Goal: Task Accomplishment & Management: Complete application form

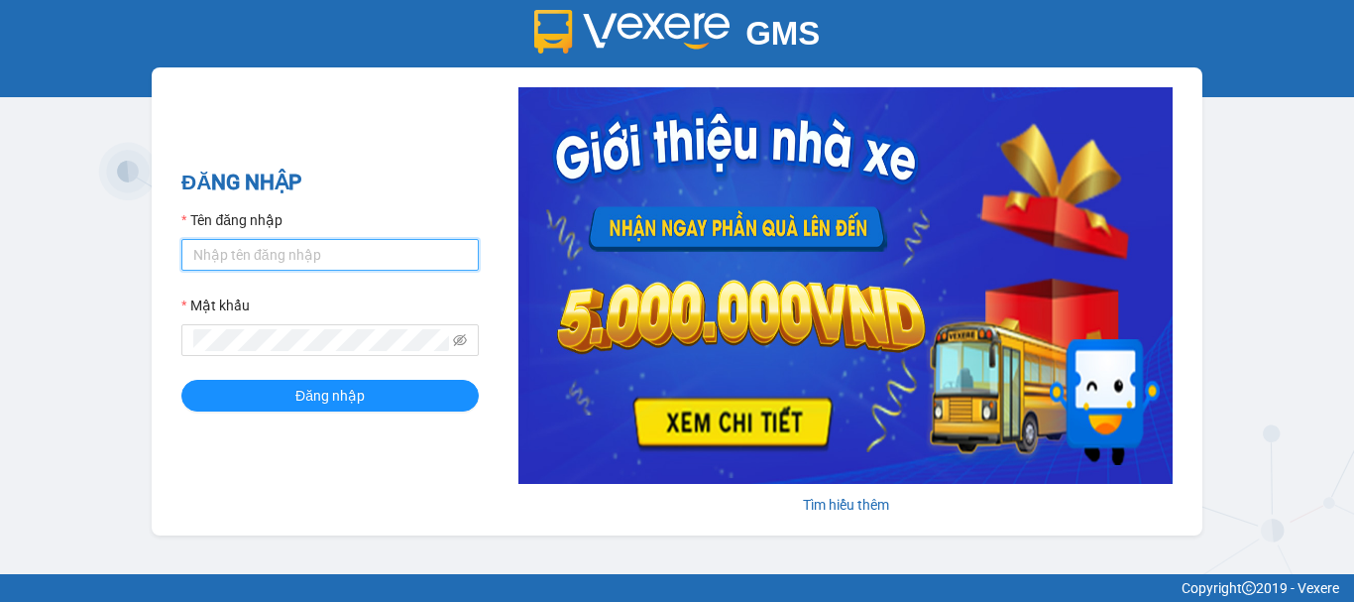
click at [352, 252] on input "Tên đăng nhập" at bounding box center [329, 255] width 297 height 32
type input "truc.ttdl"
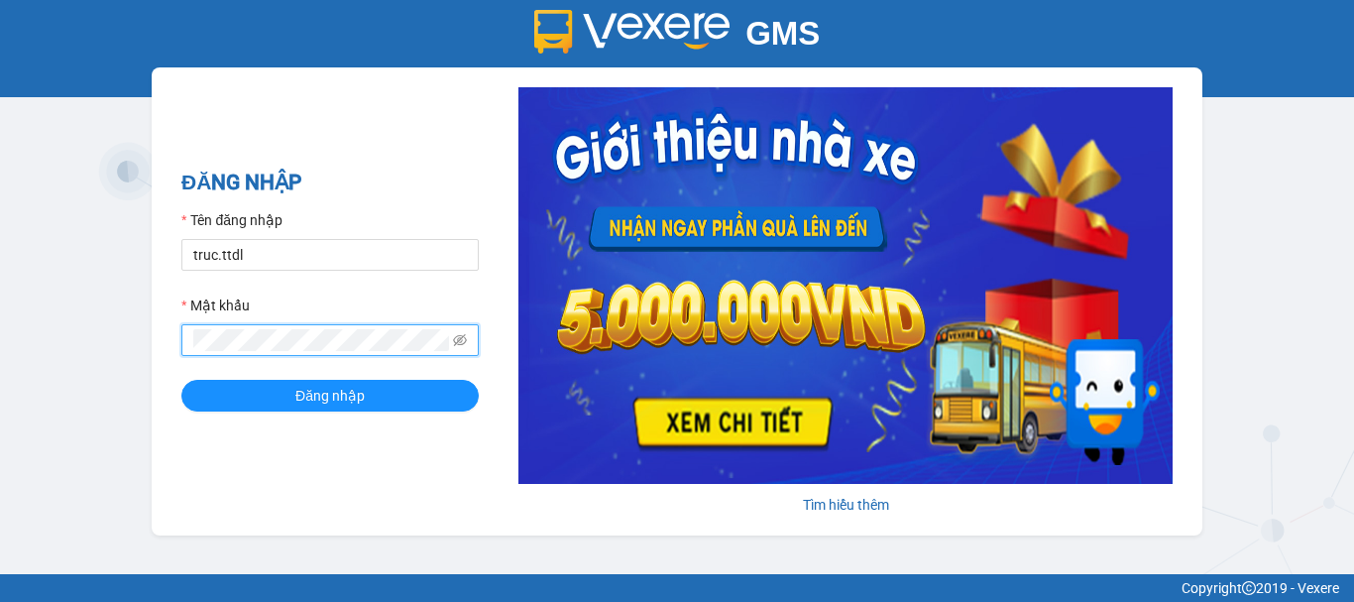
click at [181, 380] on button "Đăng nhập" at bounding box center [329, 396] width 297 height 32
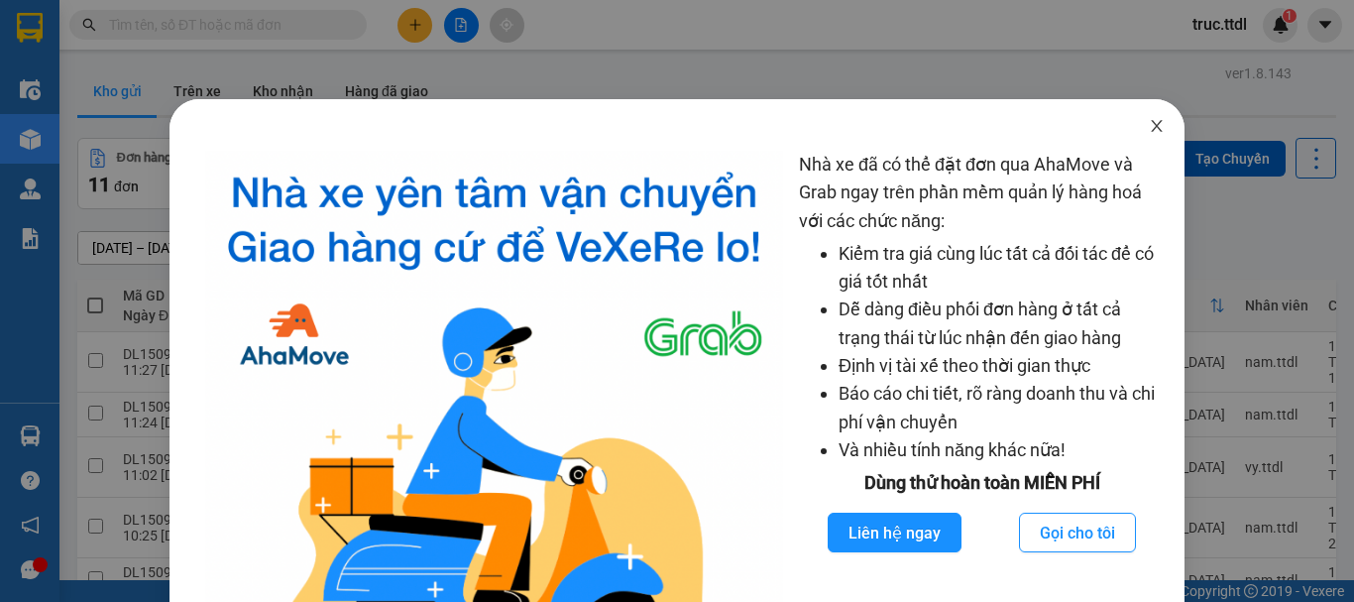
click at [1149, 128] on icon "close" at bounding box center [1157, 126] width 16 height 16
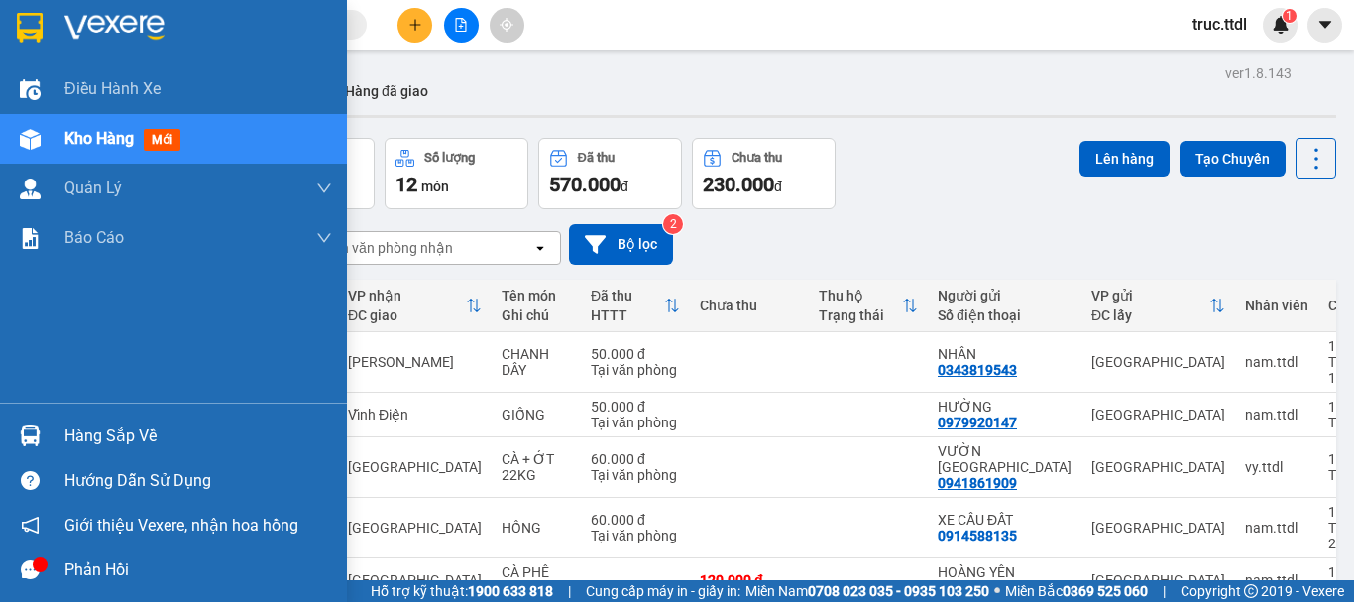
click at [39, 23] on img at bounding box center [30, 28] width 26 height 30
click at [22, 22] on img at bounding box center [30, 28] width 26 height 30
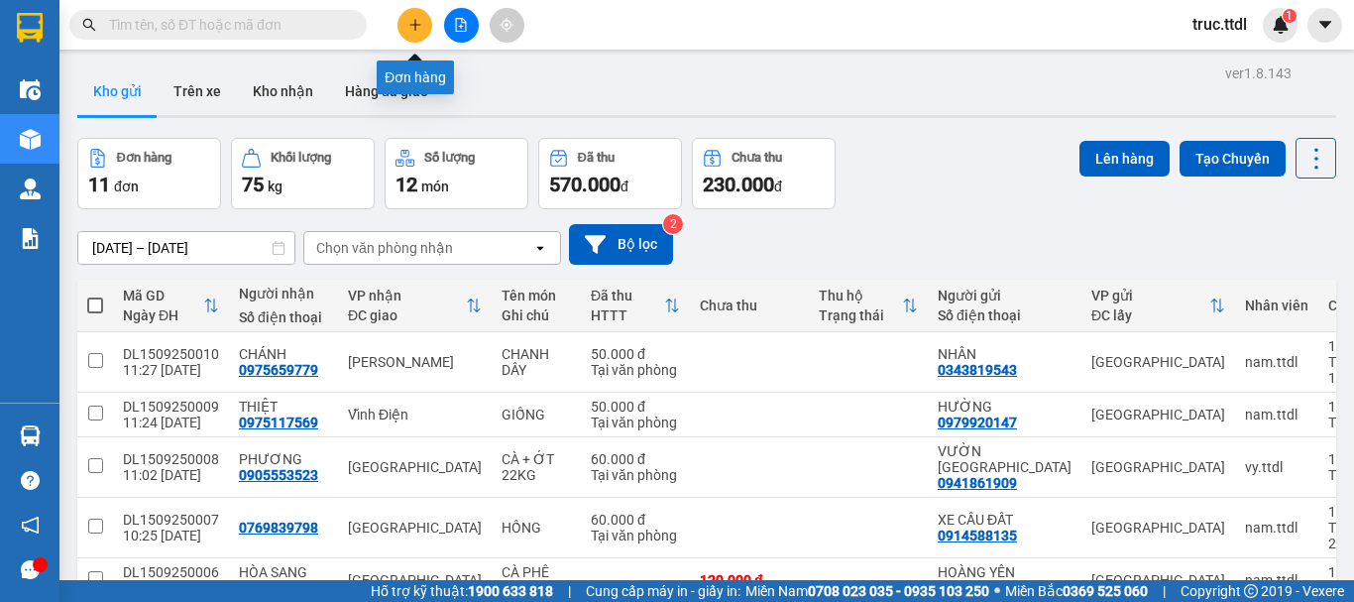
click at [416, 23] on icon "plus" at bounding box center [416, 25] width 14 height 14
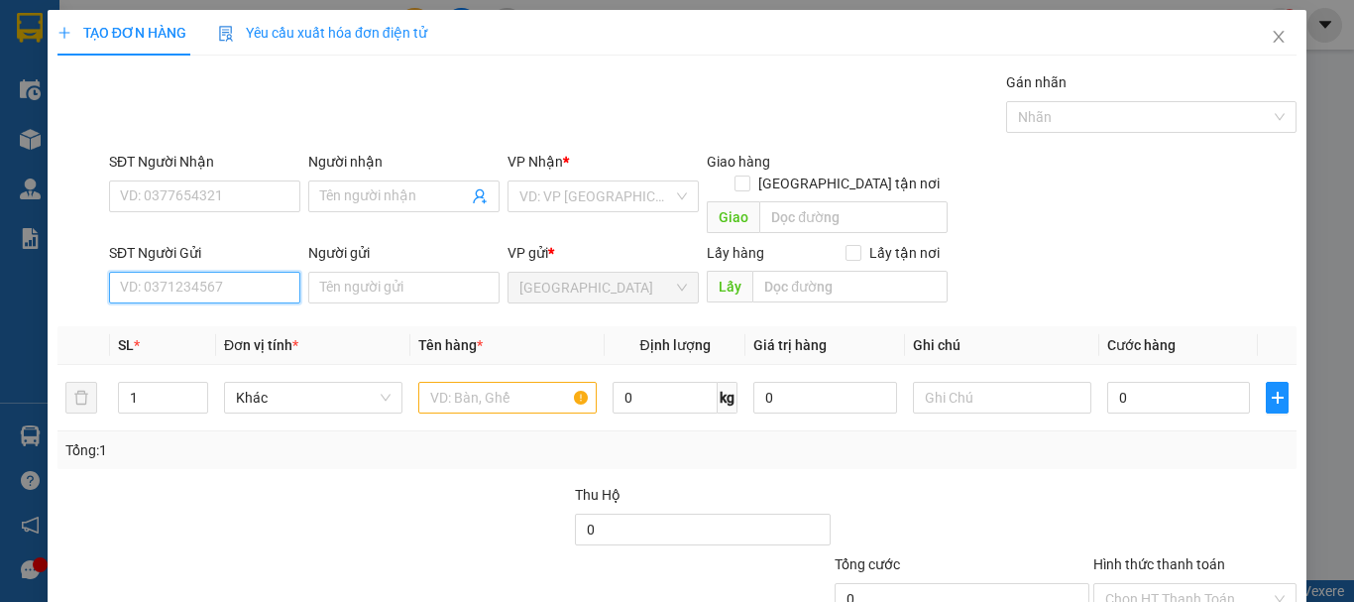
click at [254, 275] on input "SĐT Người Gửi" at bounding box center [204, 288] width 191 height 32
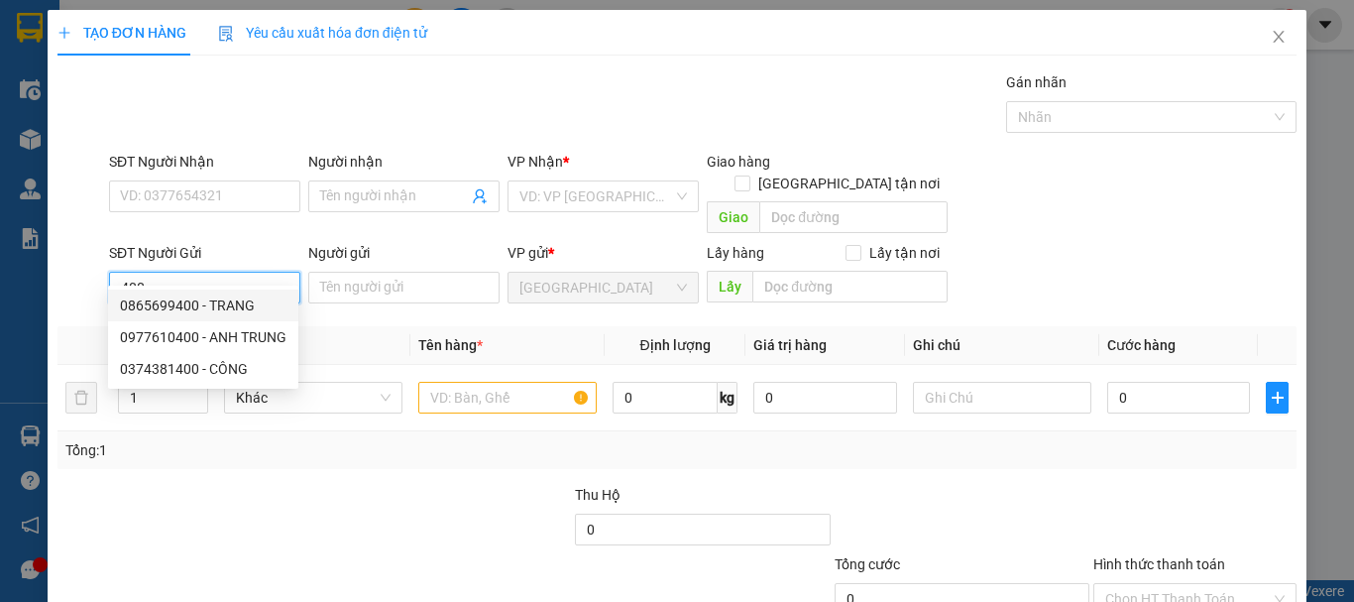
click at [197, 308] on div "0865699400 - TRANG" at bounding box center [203, 305] width 167 height 22
type input "0865699400"
type input "TRANG"
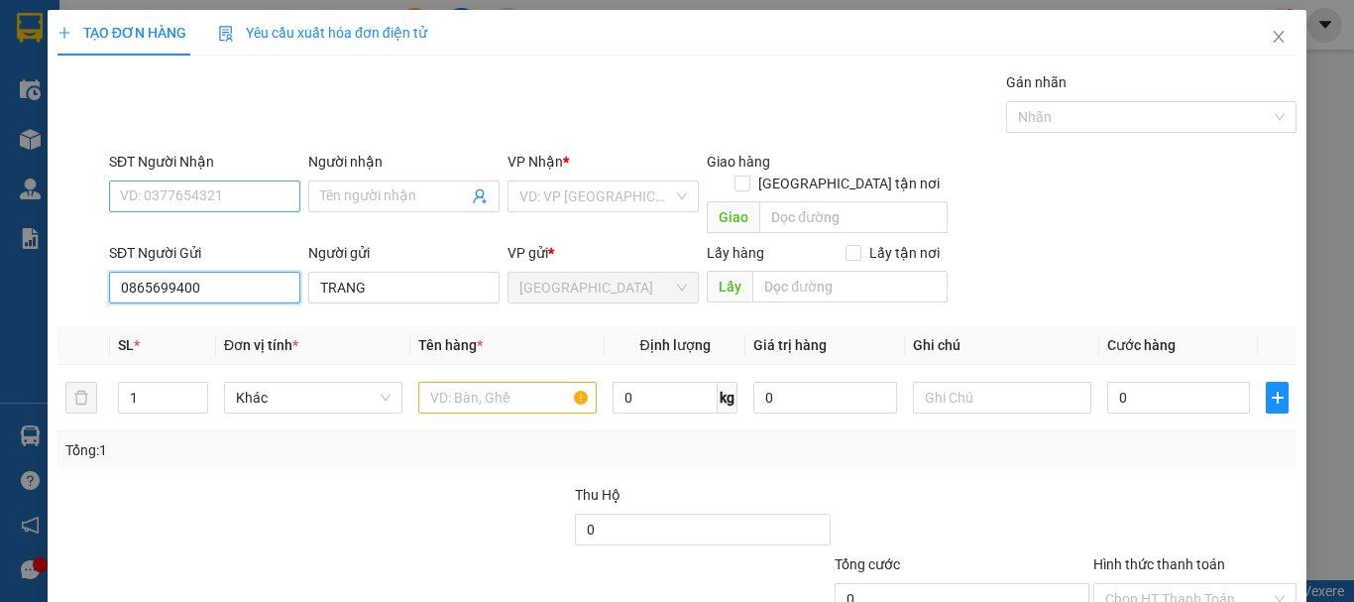
type input "0865699400"
click at [218, 201] on input "SĐT Người Nhận" at bounding box center [204, 196] width 191 height 32
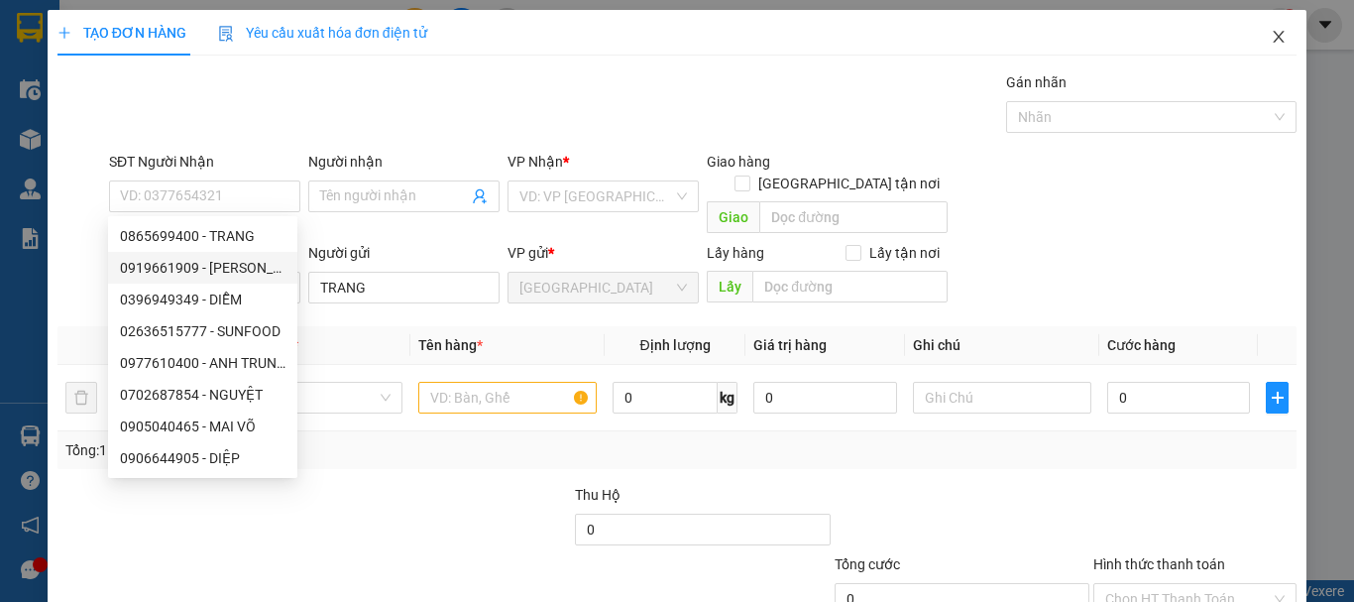
click at [1271, 38] on icon "close" at bounding box center [1279, 37] width 16 height 16
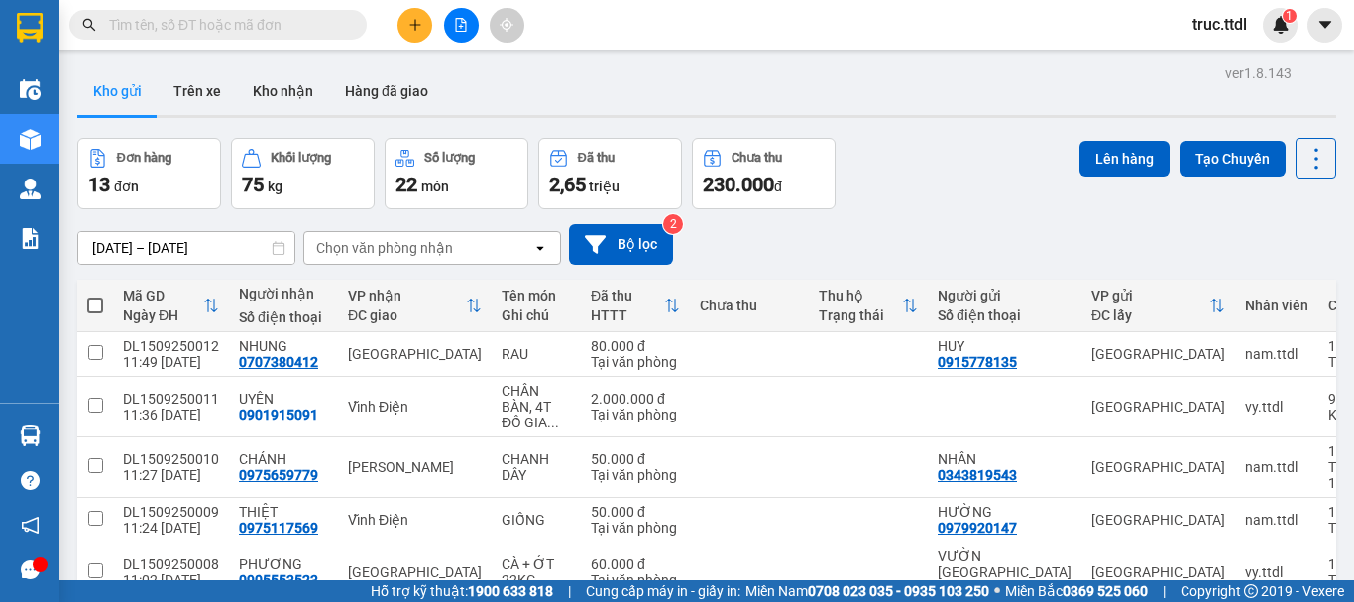
click at [197, 28] on input "text" at bounding box center [226, 25] width 234 height 22
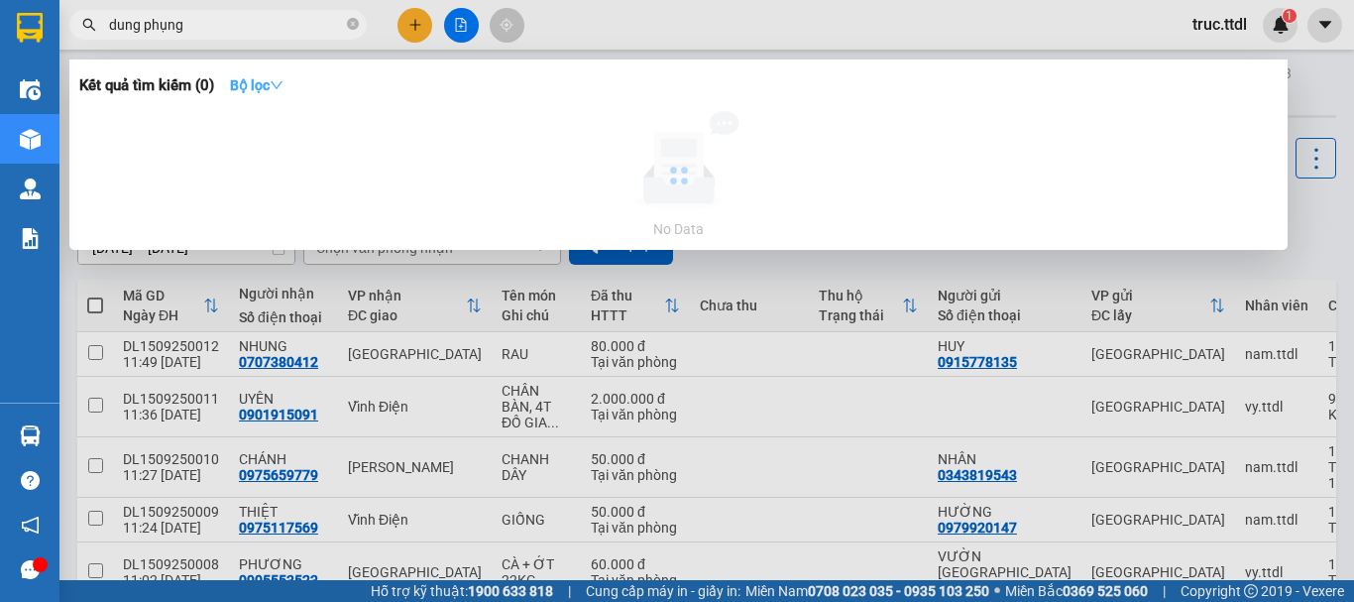
type input "dung phụng"
click at [267, 97] on button "Bộ lọc" at bounding box center [256, 85] width 85 height 32
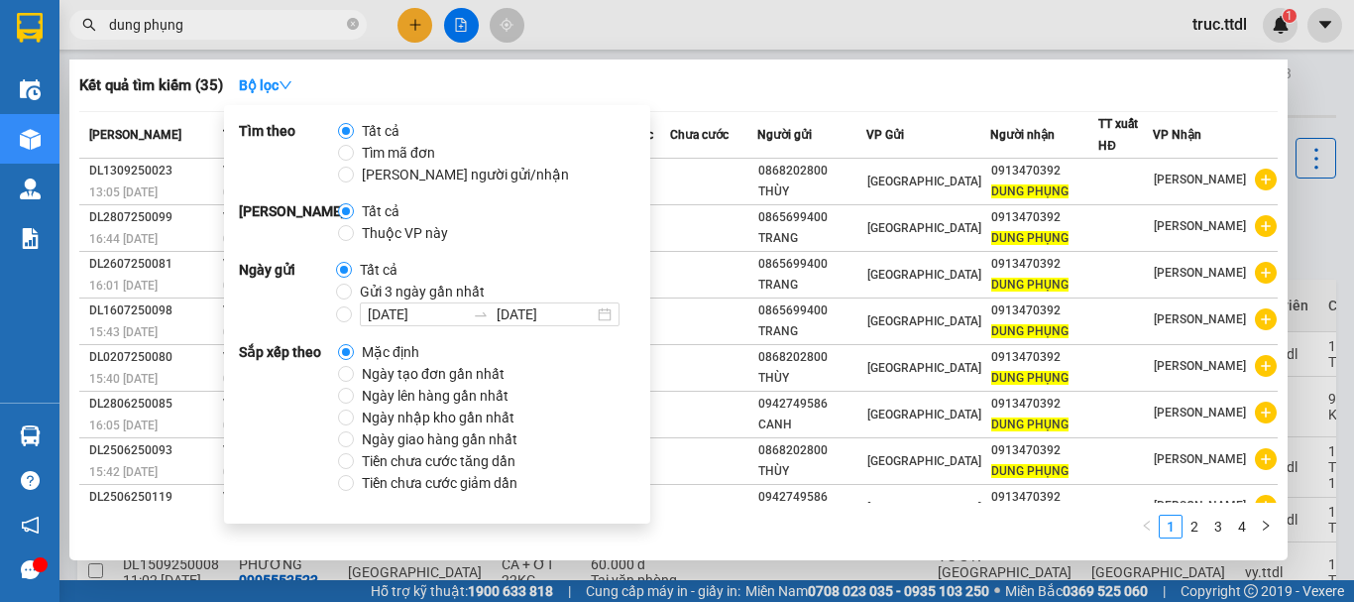
click at [374, 373] on span "Ngày tạo đơn gần nhất" at bounding box center [433, 374] width 159 height 22
click at [354, 373] on input "Ngày tạo đơn gần nhất" at bounding box center [346, 374] width 16 height 16
radio input "true"
radio input "false"
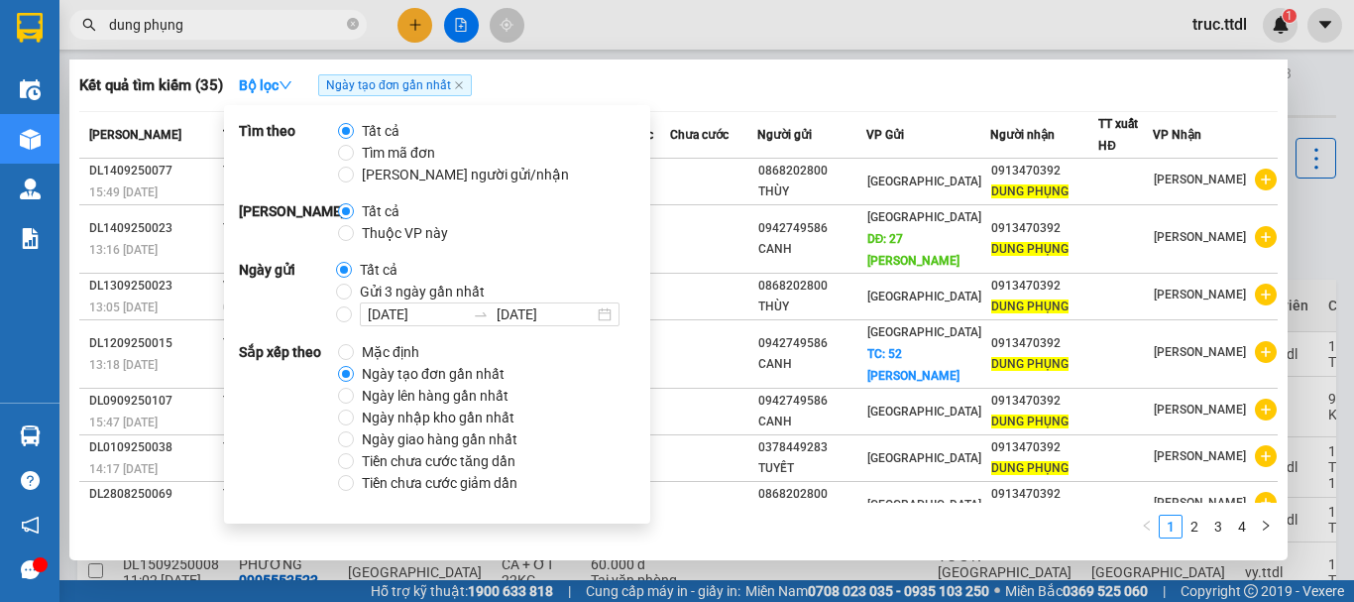
click at [922, 77] on div "Kết quả tìm kiếm ( 35 ) Bộ lọc Ngày tạo đơn gần nhất" at bounding box center [678, 85] width 1199 height 32
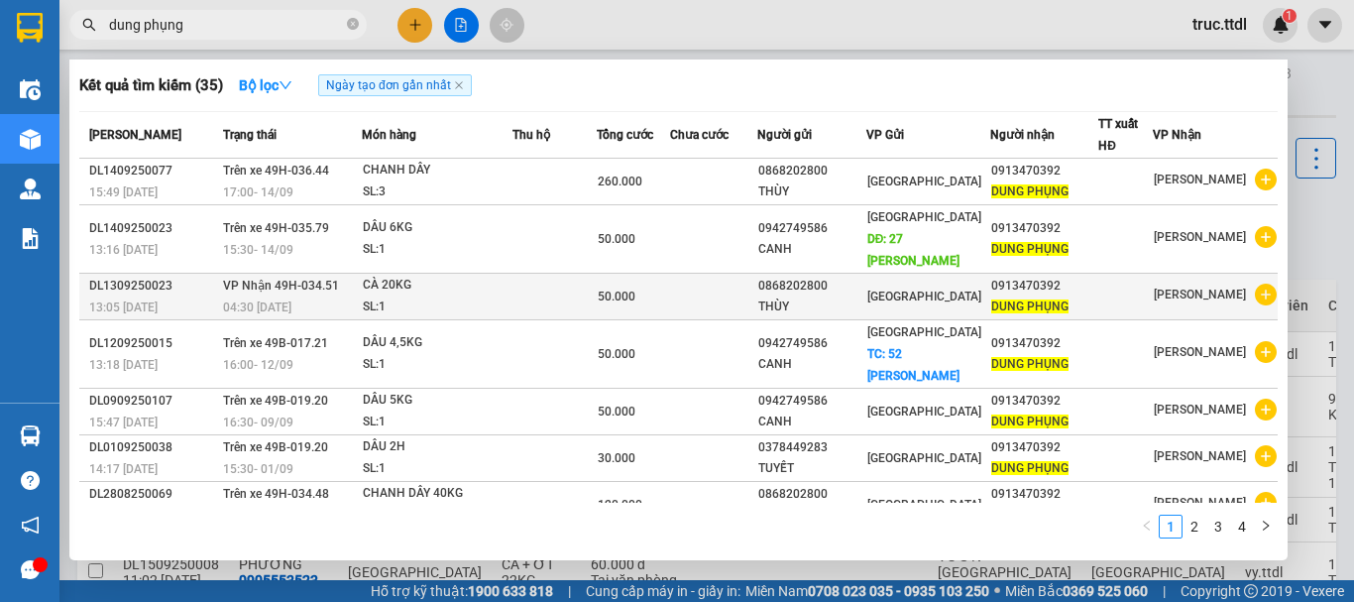
click at [848, 306] on div "THÙY" at bounding box center [812, 306] width 106 height 21
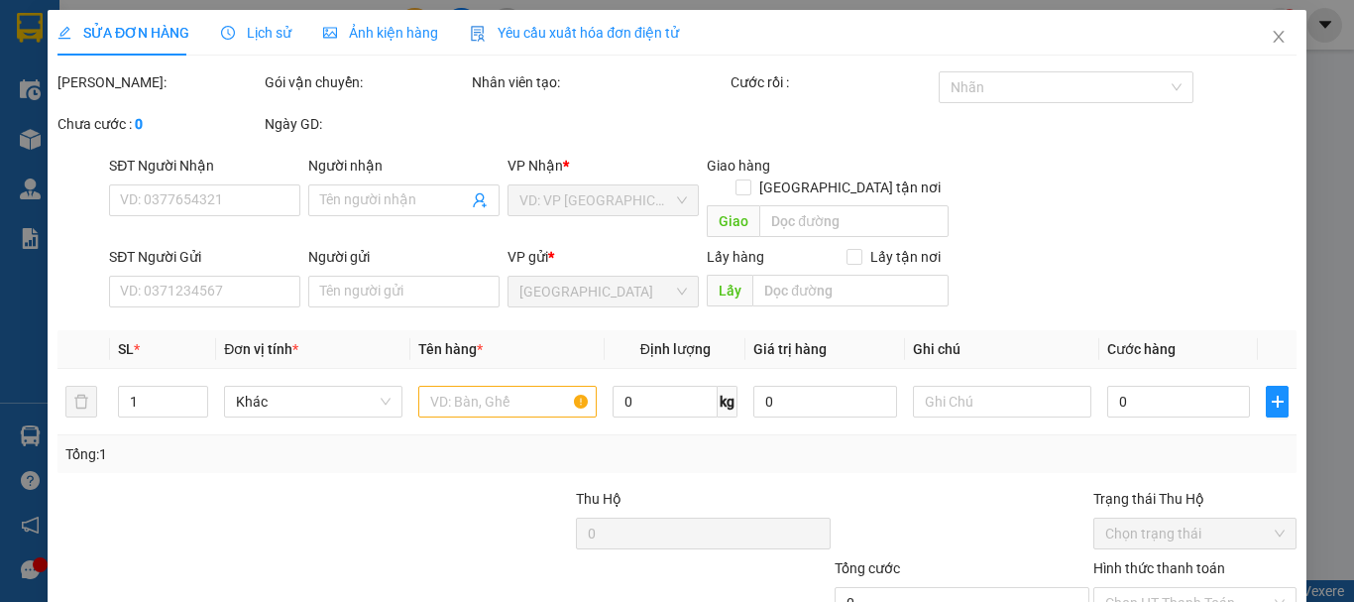
type input "0913470392"
type input "DUNG PHỤNG"
type input "0868202800"
type input "THÙY"
type input "50.000"
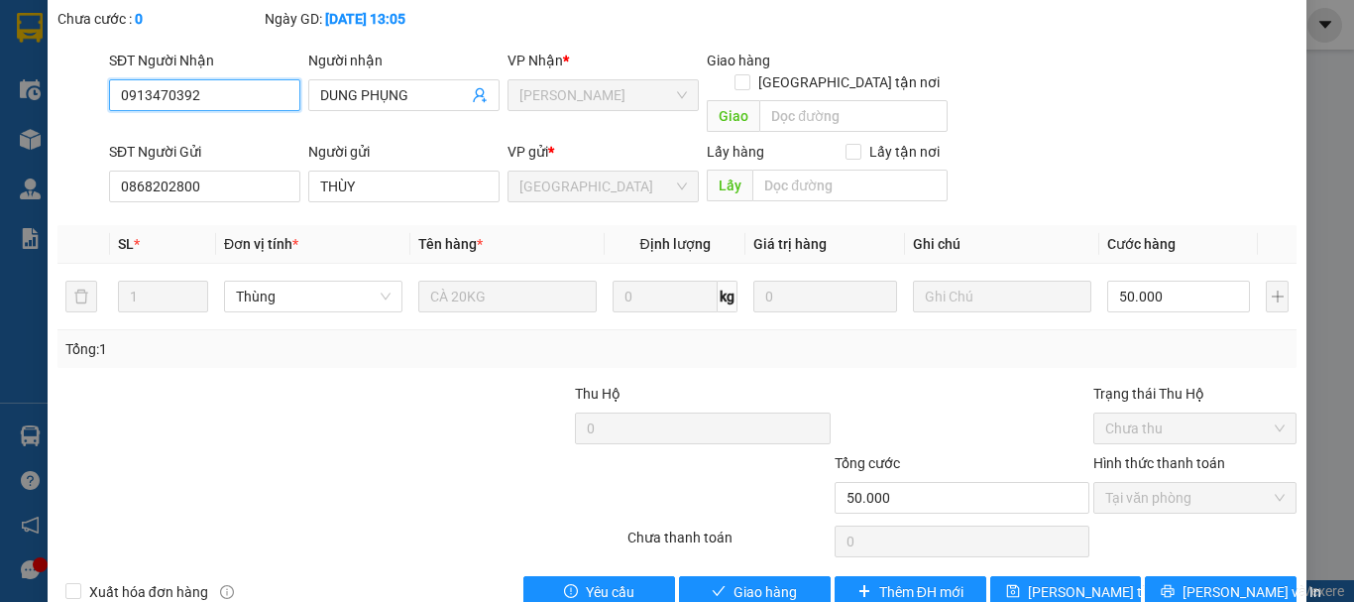
scroll to position [128, 0]
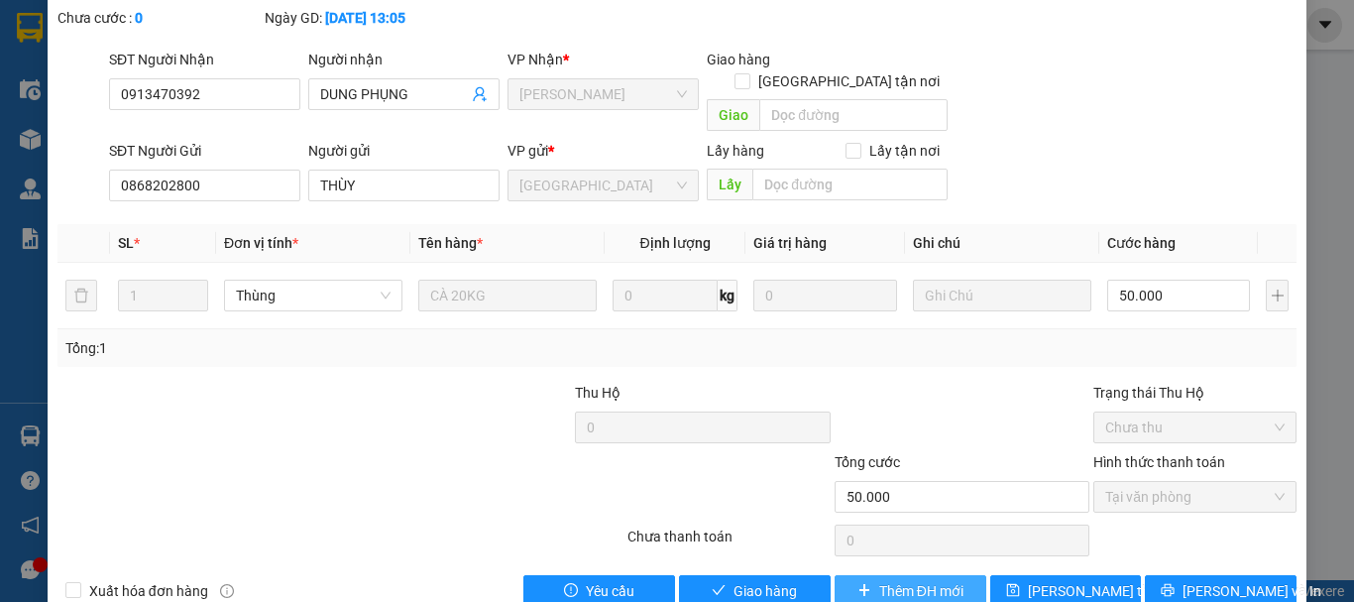
click at [899, 580] on span "Thêm ĐH mới" at bounding box center [922, 591] width 84 height 22
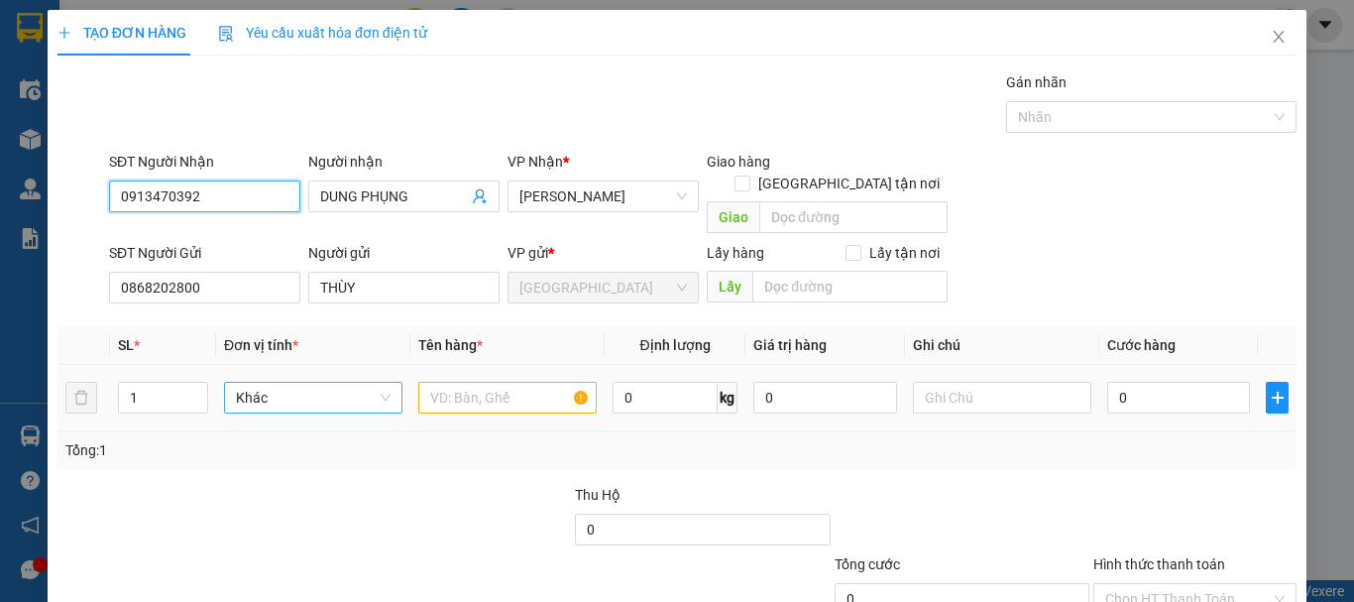
click at [311, 383] on span "Khác" at bounding box center [313, 398] width 155 height 30
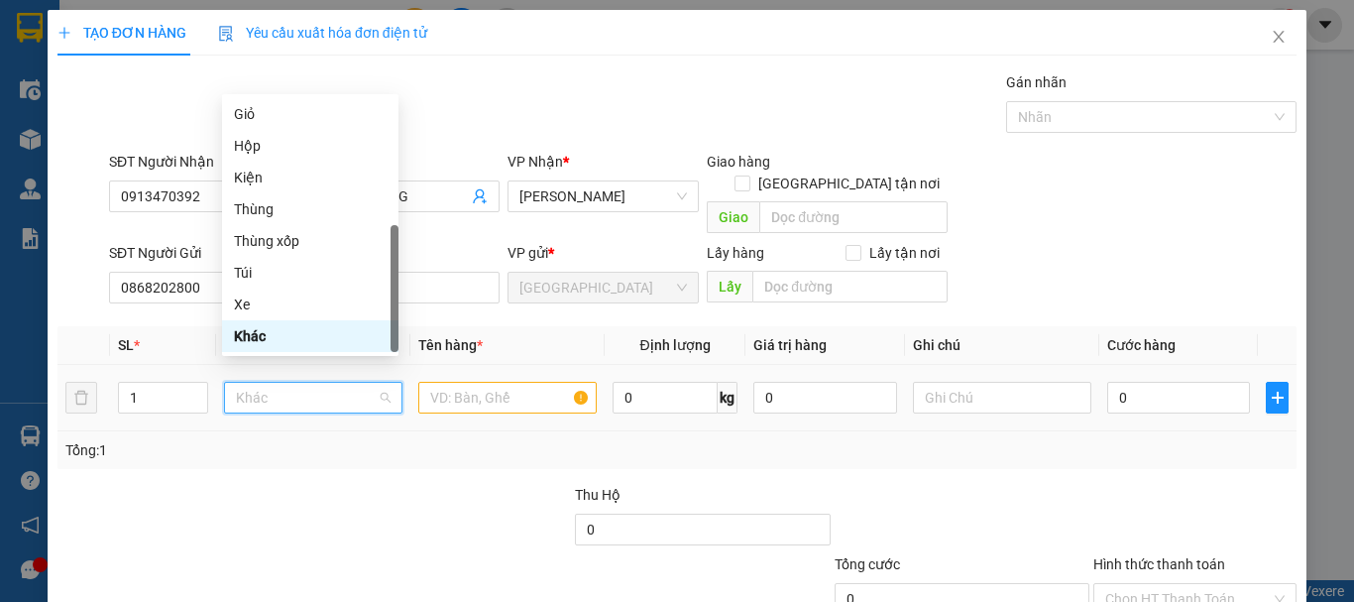
type input "t"
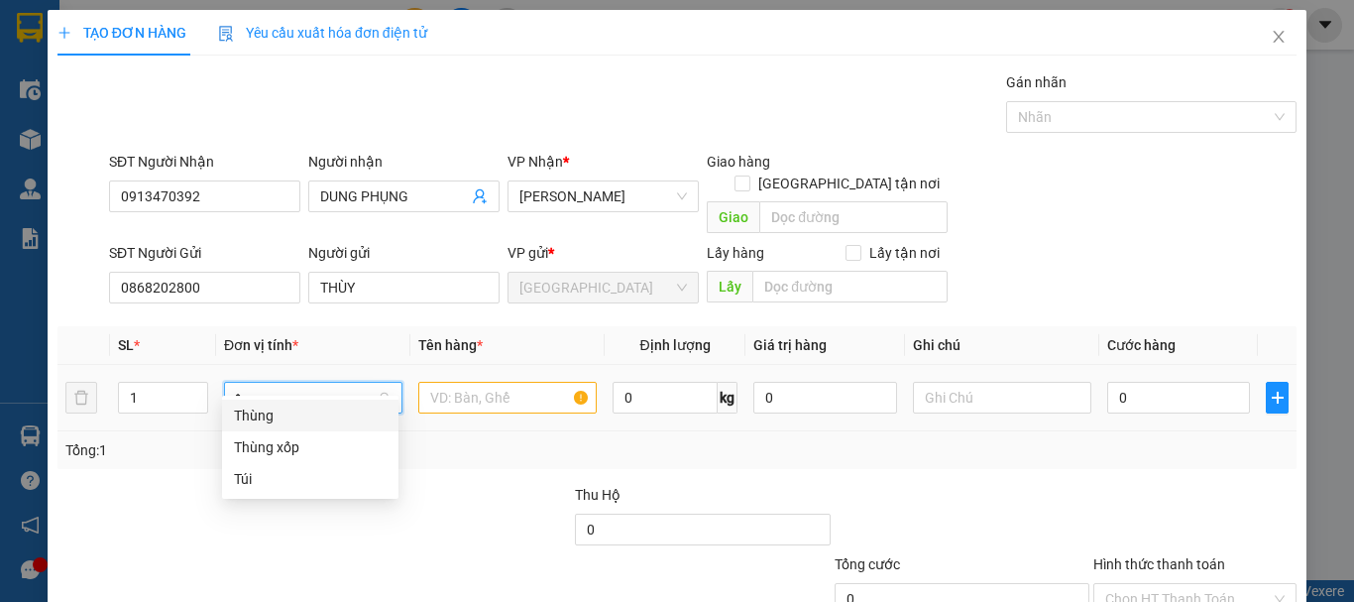
click at [326, 410] on div "Thùng" at bounding box center [310, 416] width 153 height 22
click at [488, 387] on input "text" at bounding box center [507, 398] width 178 height 32
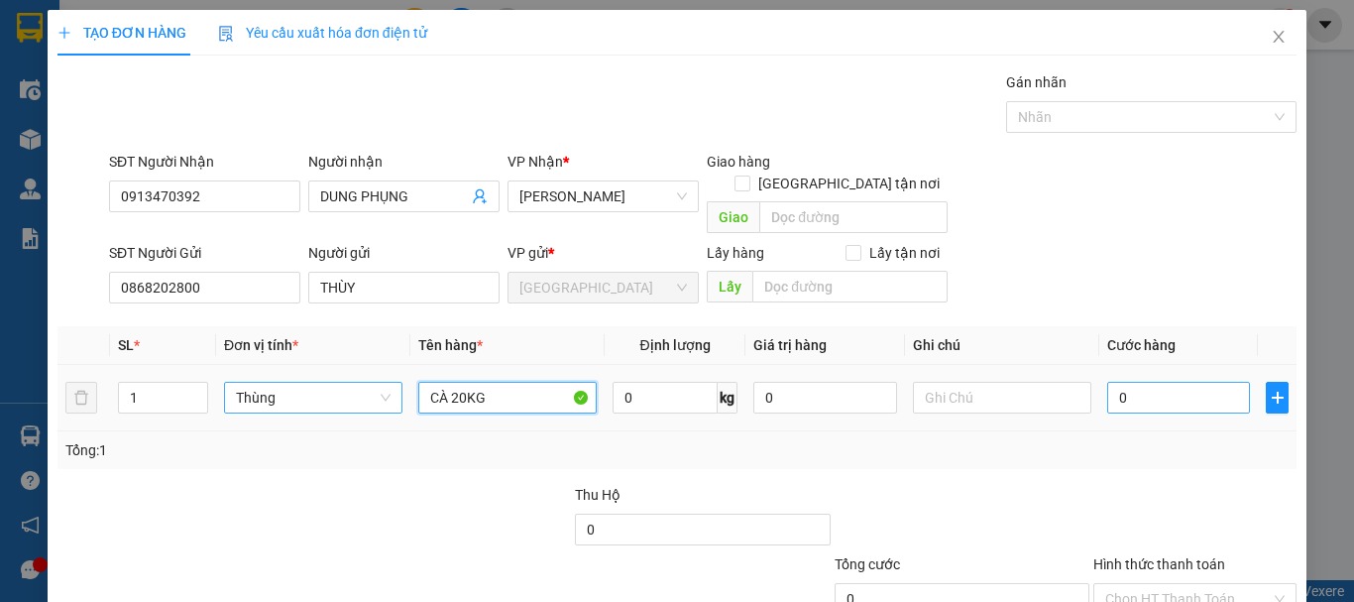
type input "CÀ 20KG"
click at [1184, 382] on input "0" at bounding box center [1179, 398] width 143 height 32
type input "6"
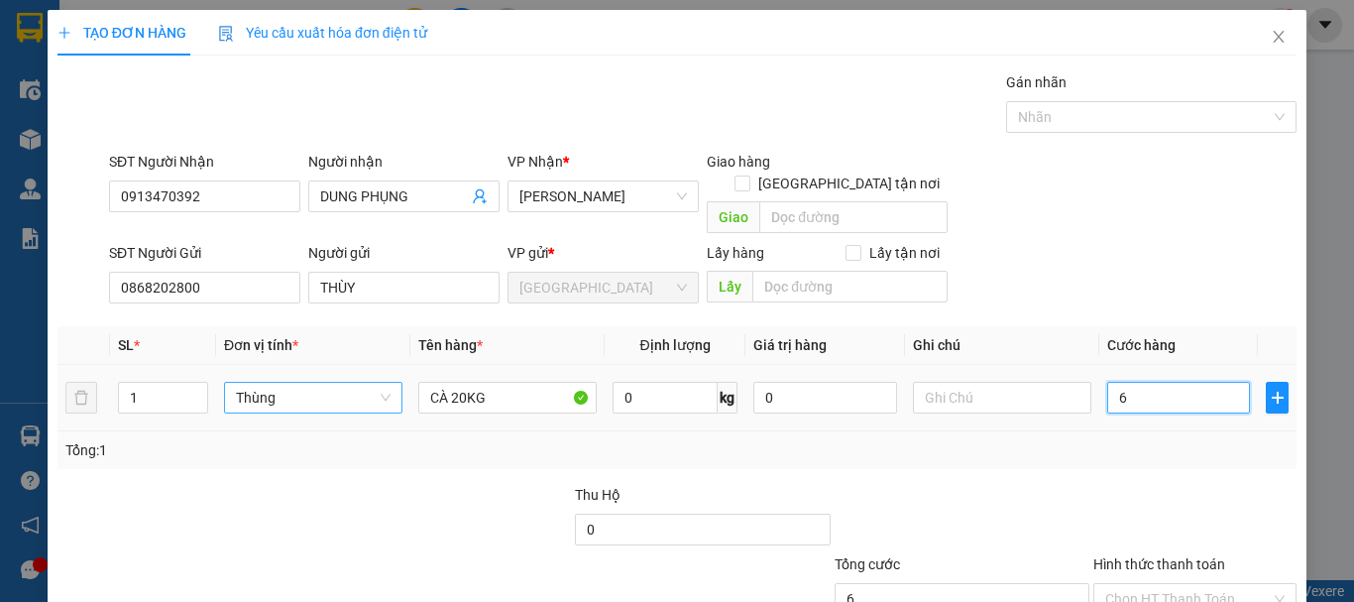
type input "60"
type input "60.000"
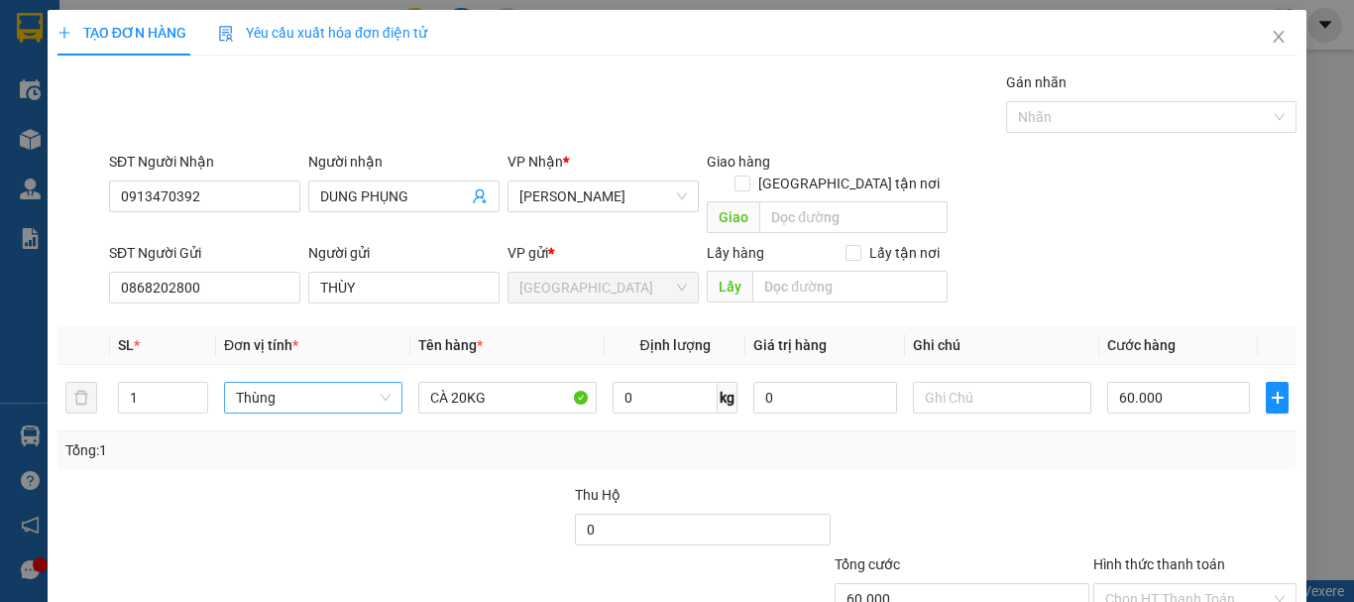
click at [1152, 439] on div "Tổng: 1" at bounding box center [677, 450] width 1224 height 22
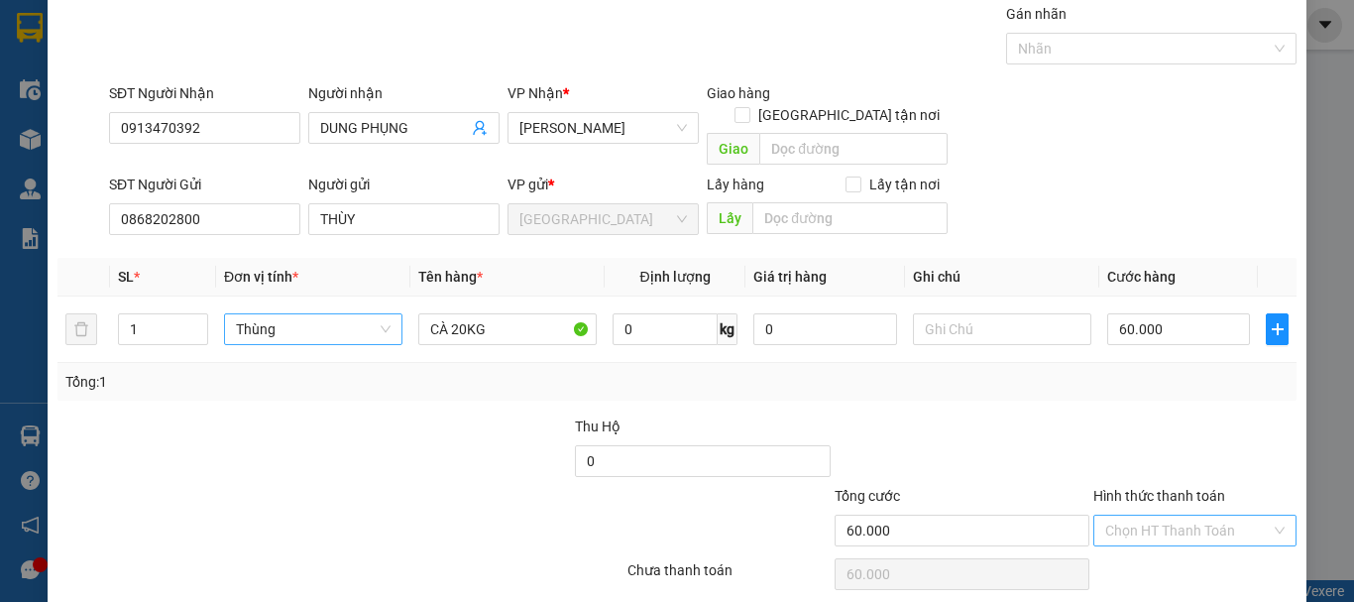
scroll to position [124, 0]
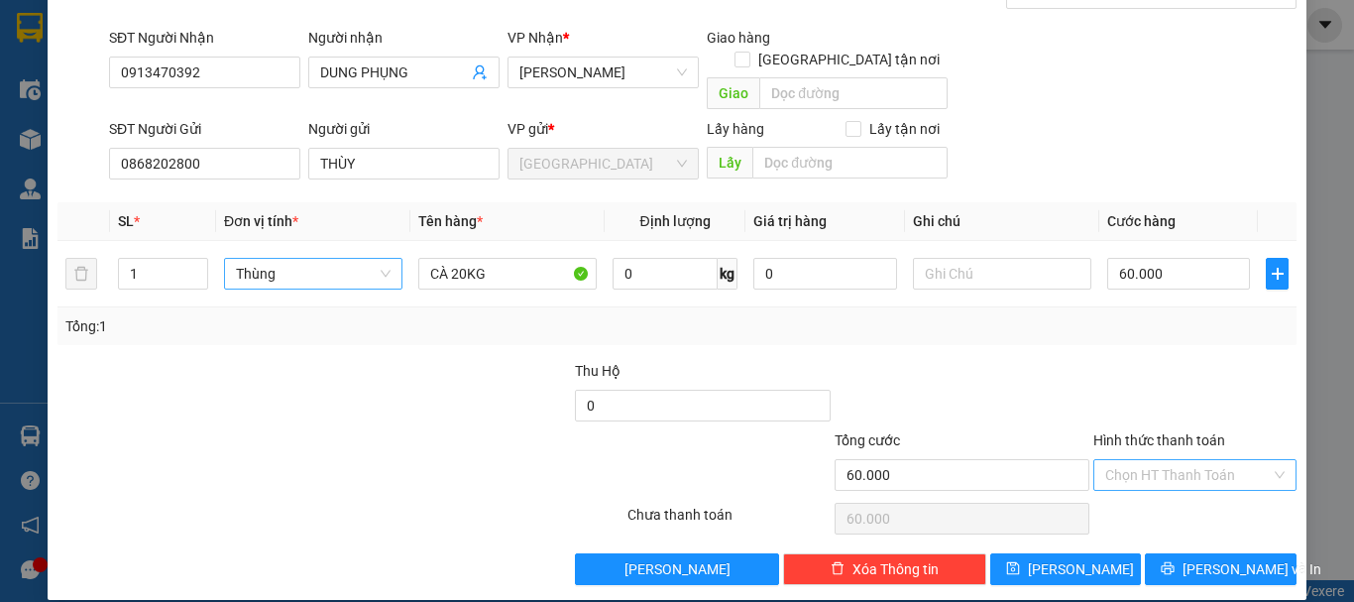
click at [1202, 460] on input "Hình thức thanh toán" at bounding box center [1189, 475] width 166 height 30
drag, startPoint x: 1185, startPoint y: 479, endPoint x: 1183, endPoint y: 489, distance: 10.1
click at [1184, 480] on div "Tại văn phòng" at bounding box center [1183, 493] width 201 height 32
type input "0"
drag, startPoint x: 1207, startPoint y: 548, endPoint x: 1196, endPoint y: 505, distance: 45.0
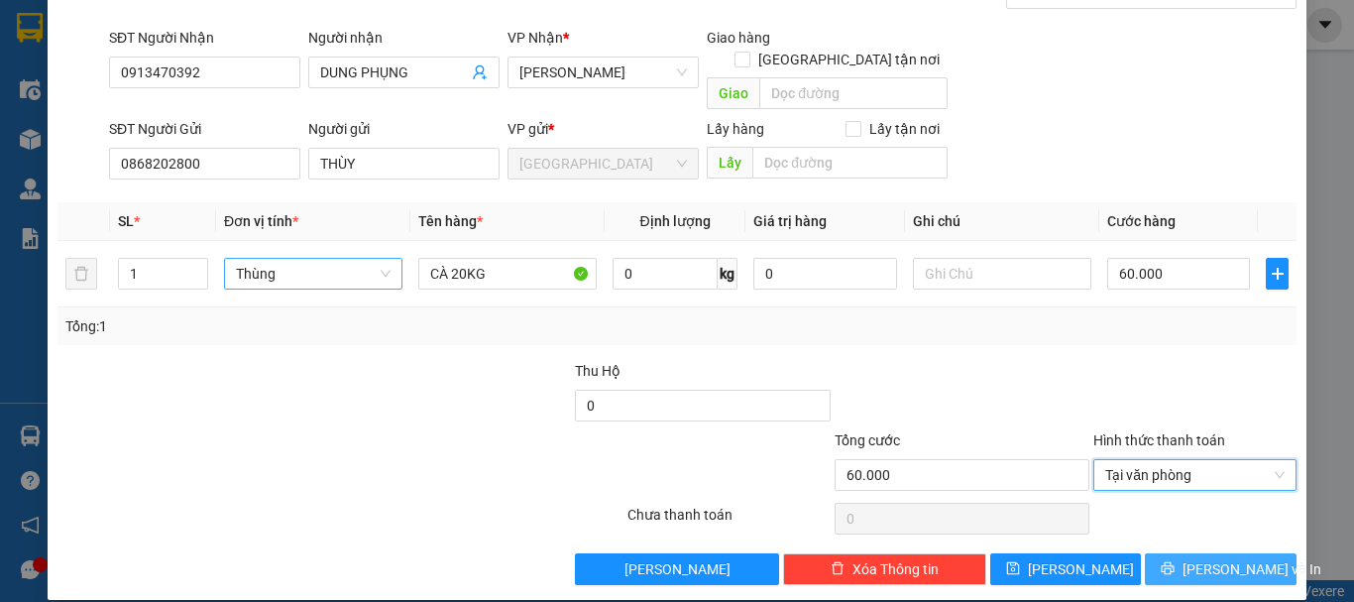
click at [1207, 558] on span "Lưu và In" at bounding box center [1252, 569] width 139 height 22
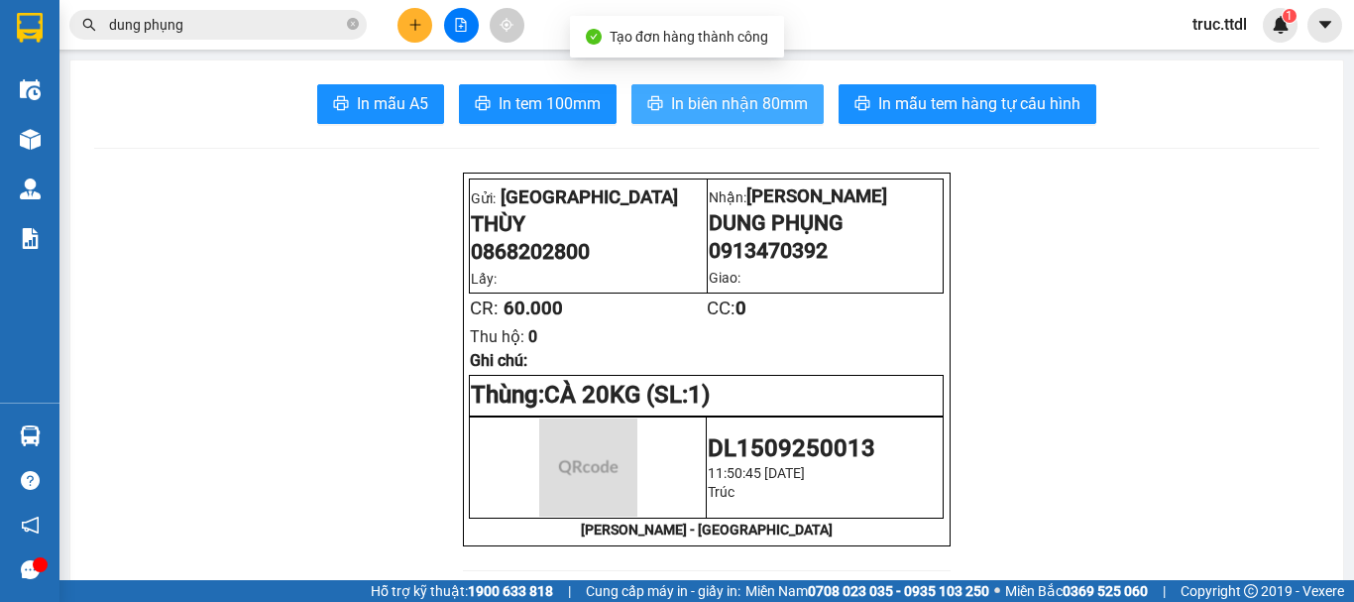
click at [693, 99] on span "In biên nhận 80mm" at bounding box center [739, 103] width 137 height 25
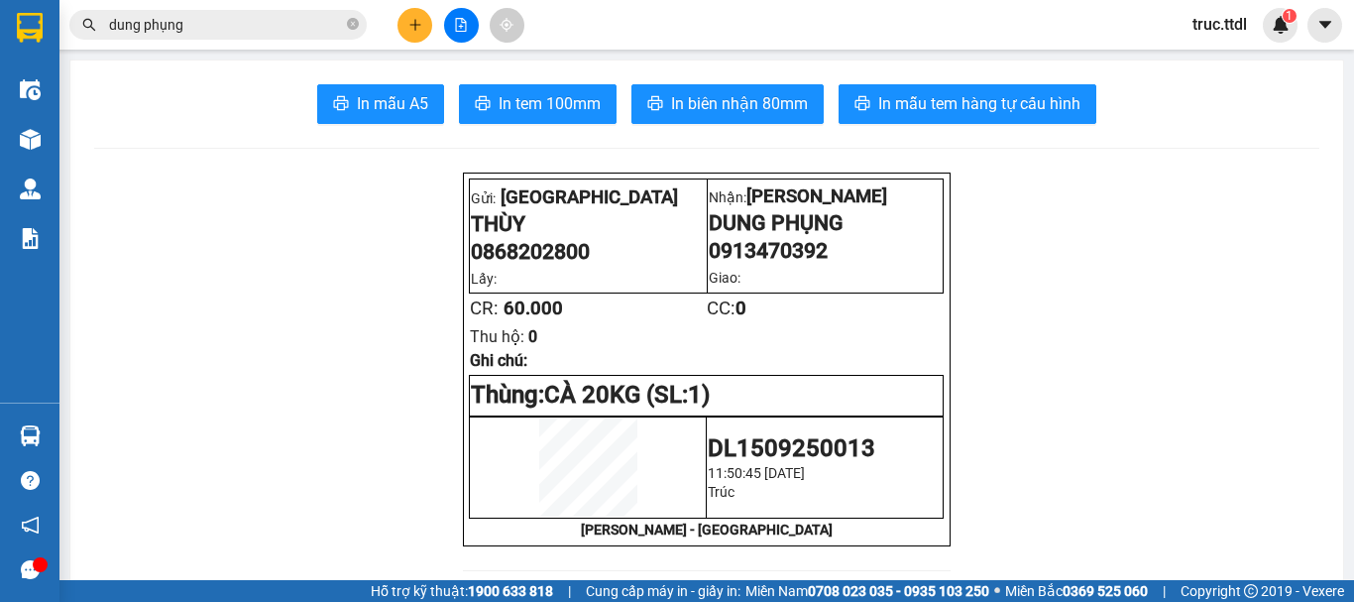
click at [948, 99] on span "In mẫu tem hàng tự cấu hình" at bounding box center [980, 103] width 202 height 25
click at [427, 15] on div at bounding box center [461, 25] width 149 height 35
click at [427, 15] on button at bounding box center [415, 25] width 35 height 35
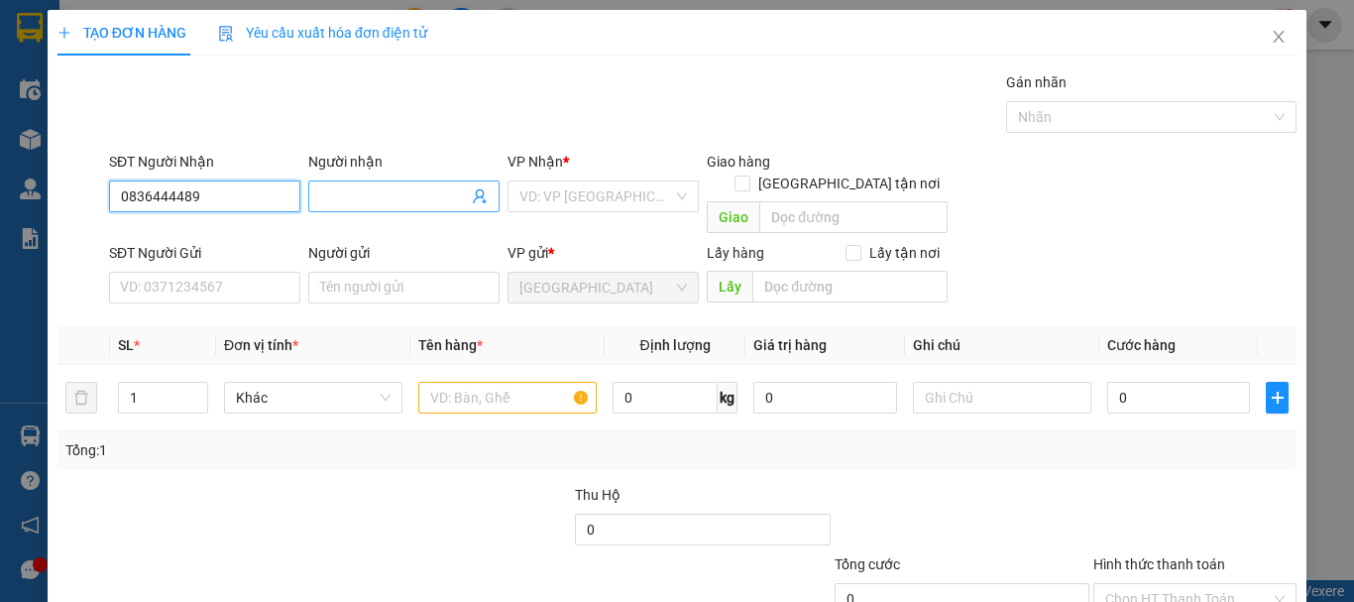
type input "0836444489"
click at [356, 197] on input "Người nhận" at bounding box center [394, 196] width 148 height 22
type input "LINH"
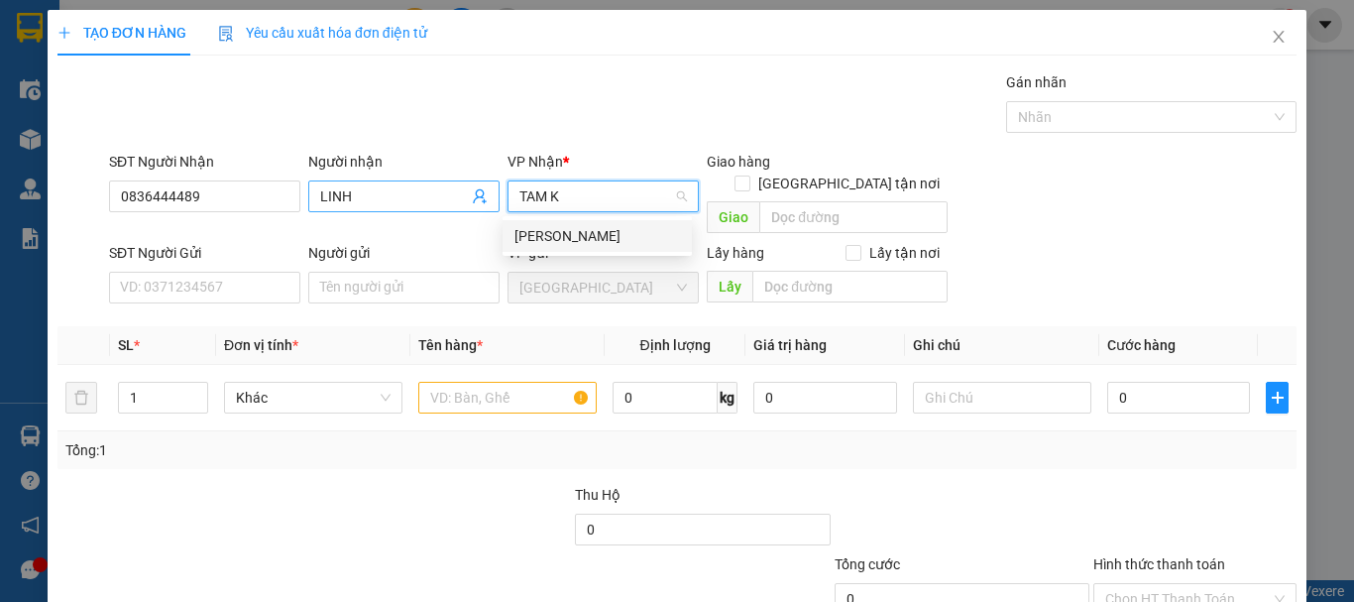
type input "TAM KỲ"
click at [600, 248] on div "Tam Kỳ" at bounding box center [597, 236] width 189 height 32
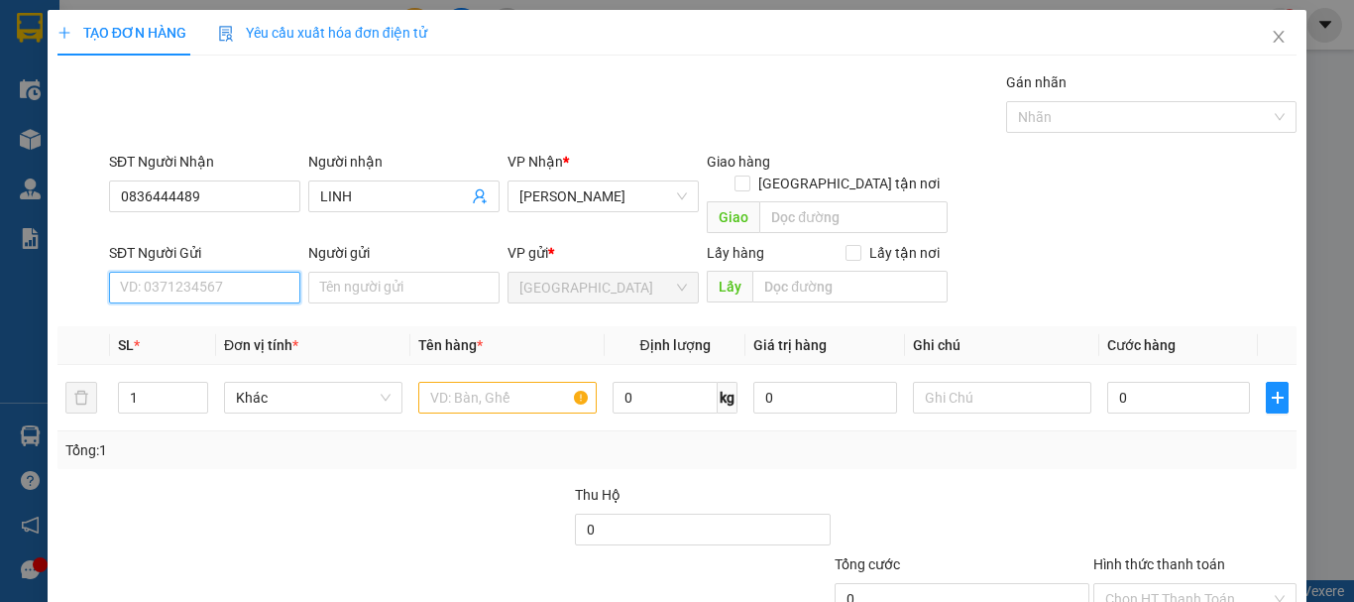
click at [178, 273] on input "SĐT Người Gửi" at bounding box center [204, 288] width 191 height 32
type input "0942377188"
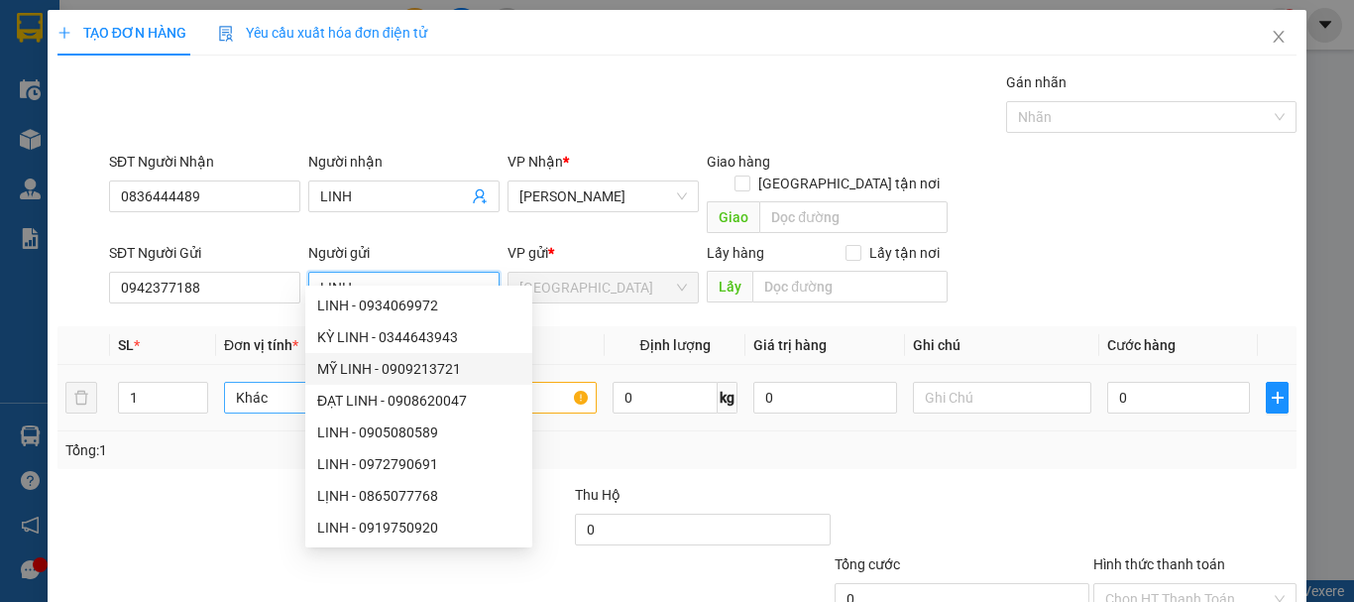
click at [240, 383] on span "Khác" at bounding box center [313, 398] width 155 height 30
type input "LINH"
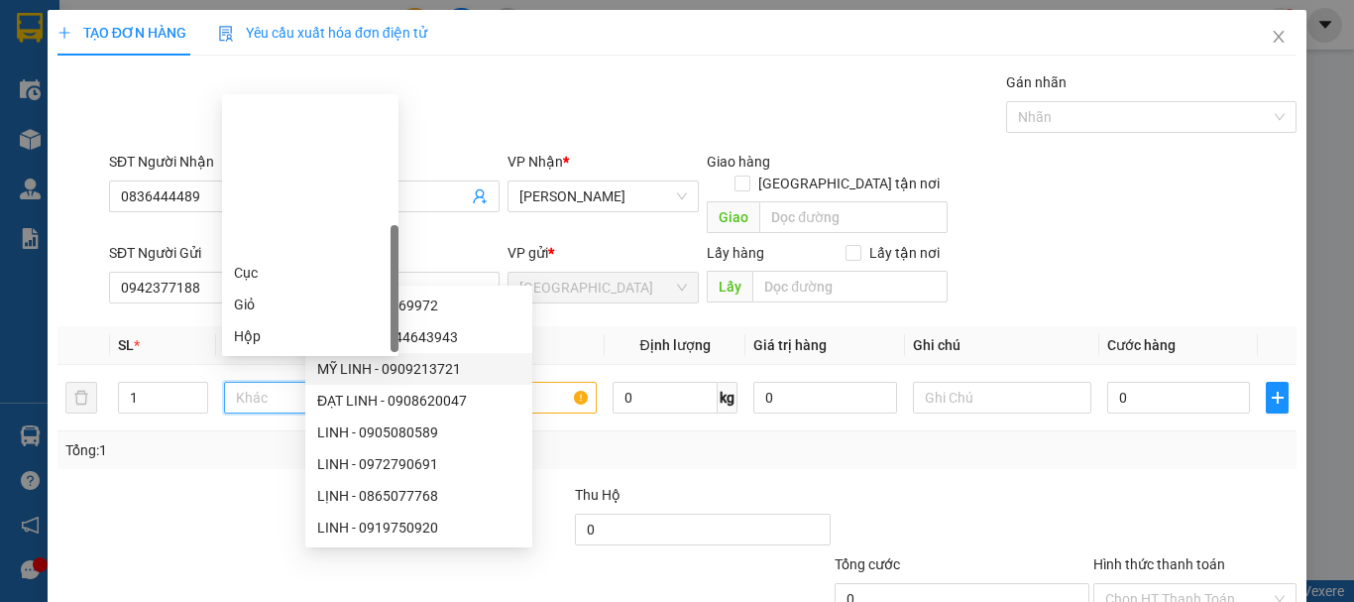
scroll to position [190, 0]
type input "T"
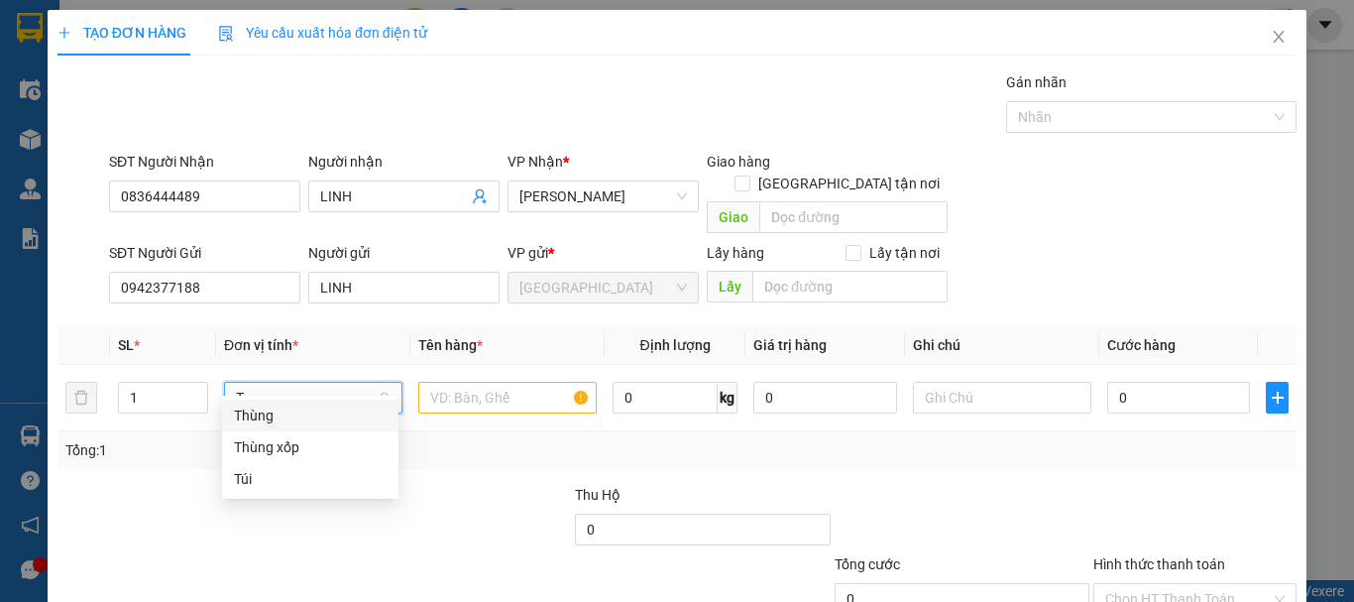
scroll to position [0, 0]
click at [323, 412] on div "Thùng" at bounding box center [310, 416] width 153 height 22
click at [453, 382] on input "text" at bounding box center [507, 398] width 178 height 32
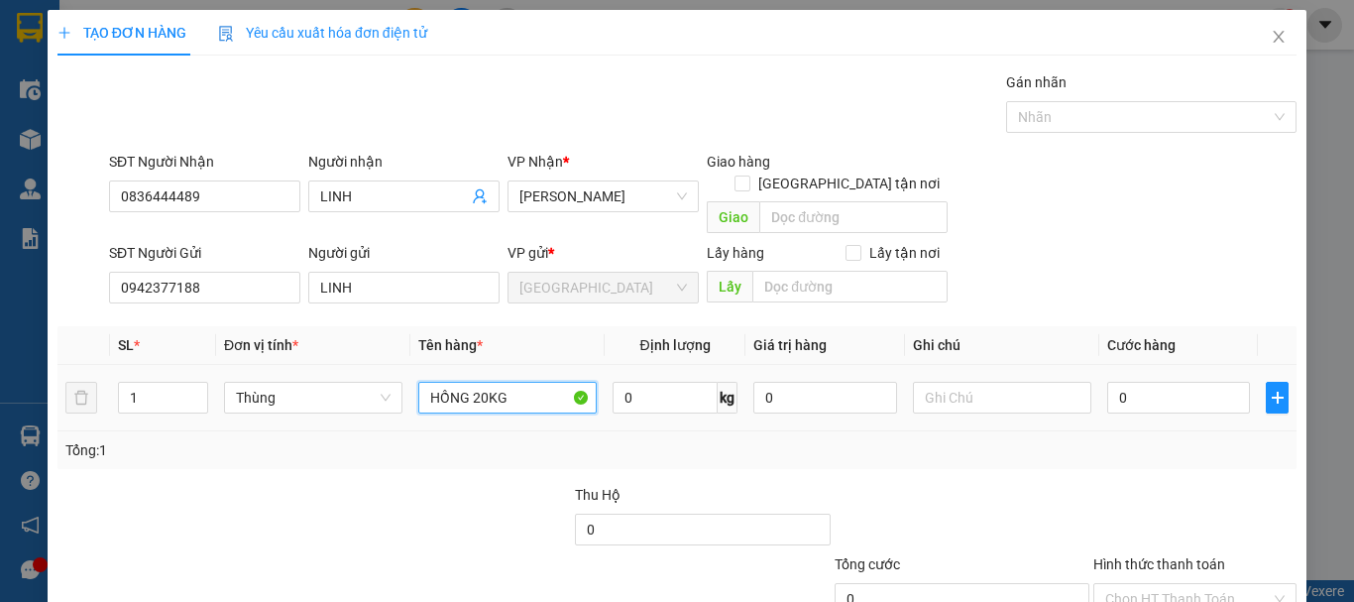
type input "HỒNG 20KG"
type input "6"
type input "60"
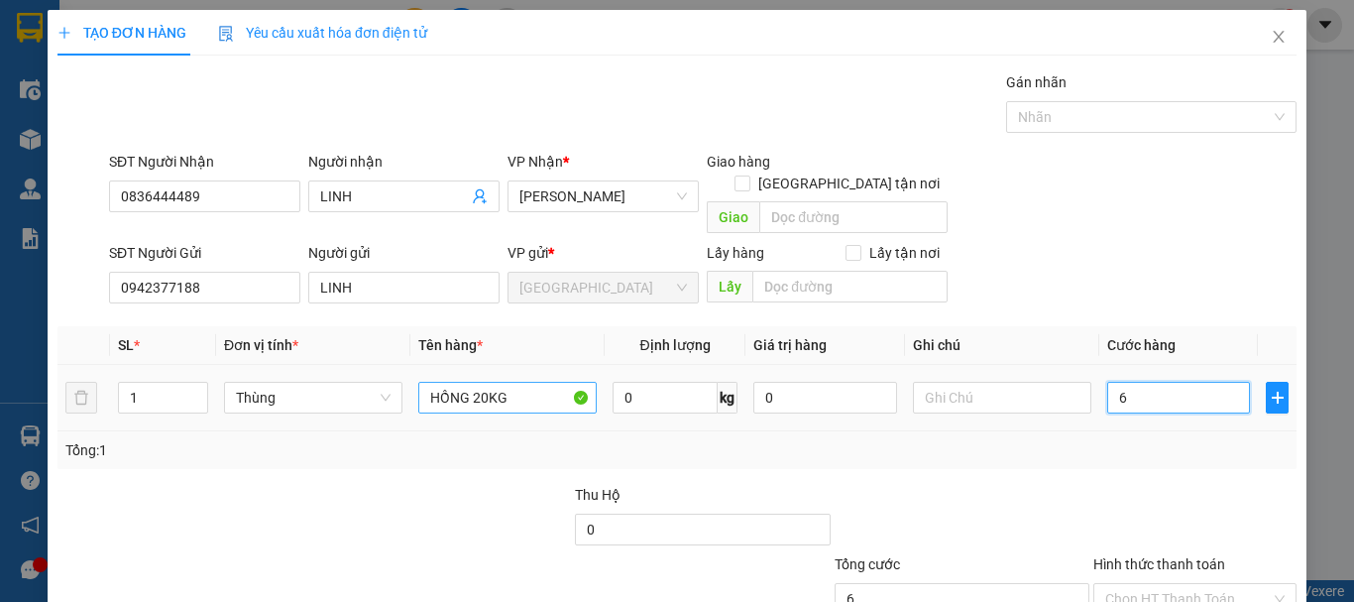
type input "60"
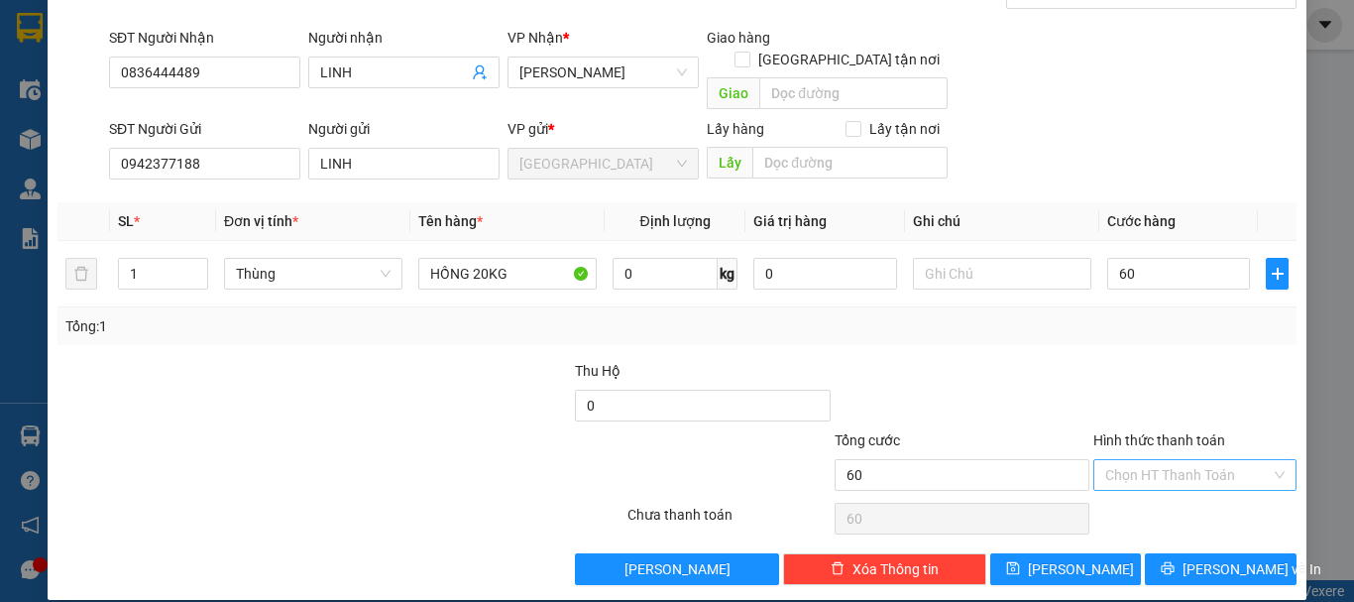
type input "60.000"
click at [1213, 460] on input "Hình thức thanh toán" at bounding box center [1189, 475] width 166 height 30
click at [1198, 493] on div "Tại văn phòng" at bounding box center [1183, 493] width 177 height 22
type input "0"
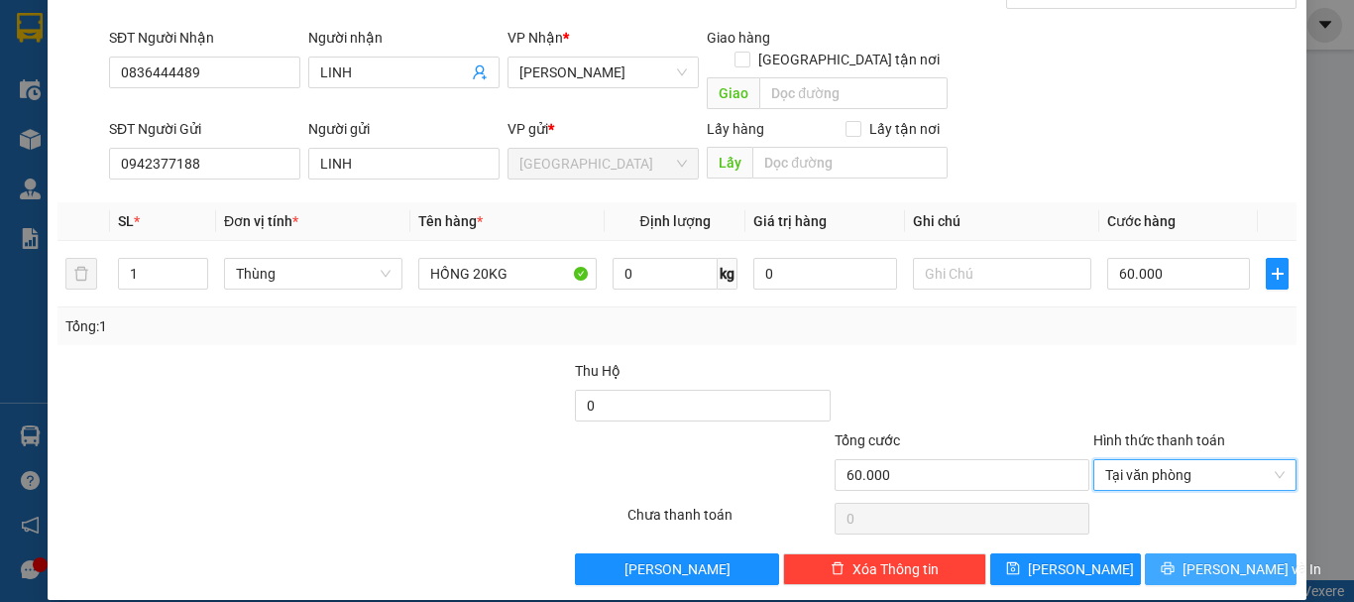
drag, startPoint x: 1196, startPoint y: 549, endPoint x: 1149, endPoint y: 493, distance: 73.3
click at [1196, 558] on span "Lưu và In" at bounding box center [1252, 569] width 139 height 22
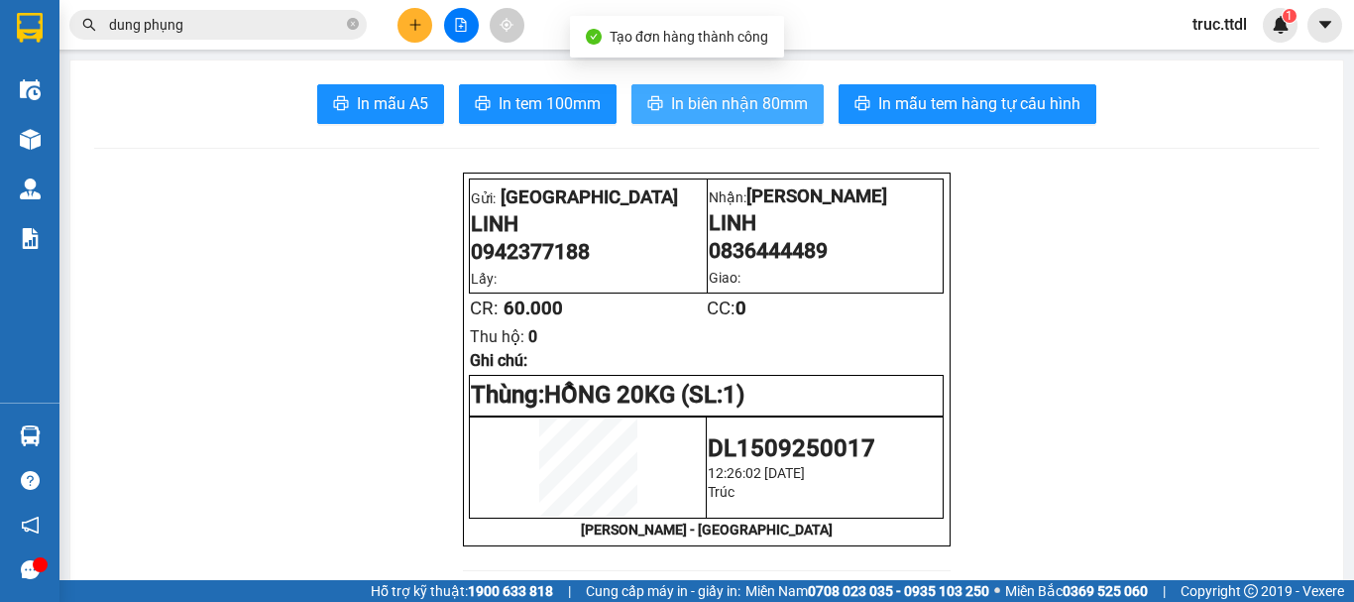
click at [772, 96] on span "In biên nhận 80mm" at bounding box center [739, 103] width 137 height 25
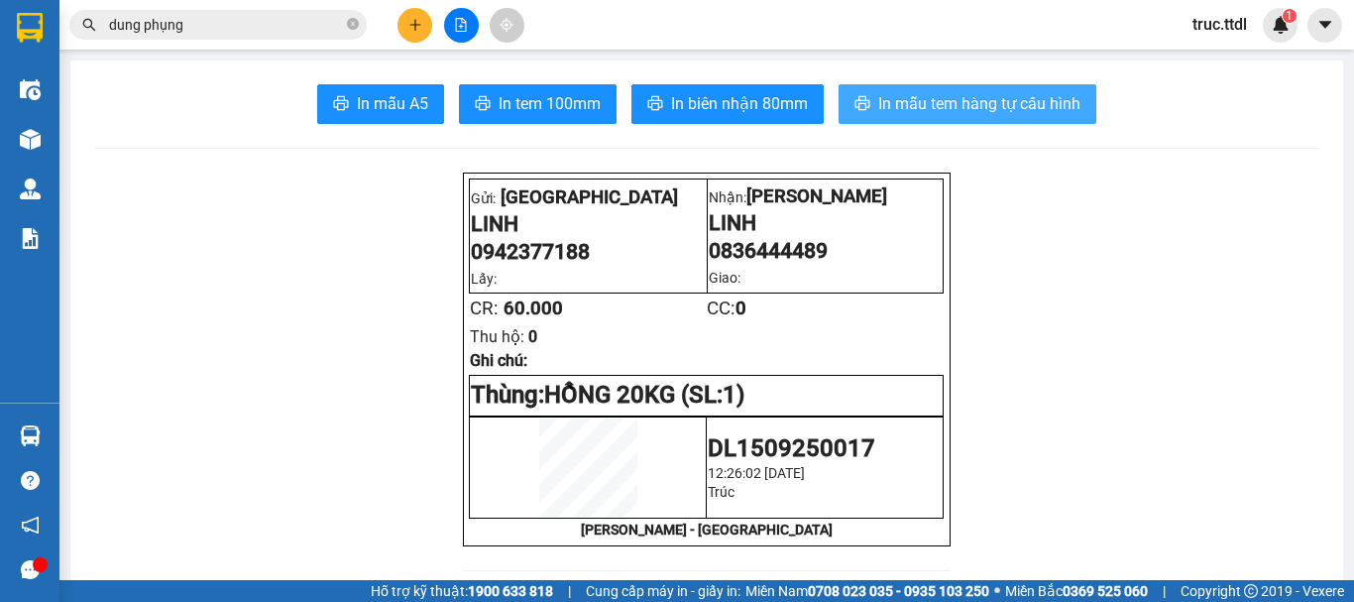
click at [917, 112] on span "In mẫu tem hàng tự cấu hình" at bounding box center [980, 103] width 202 height 25
click at [421, 27] on icon "plus" at bounding box center [416, 25] width 14 height 14
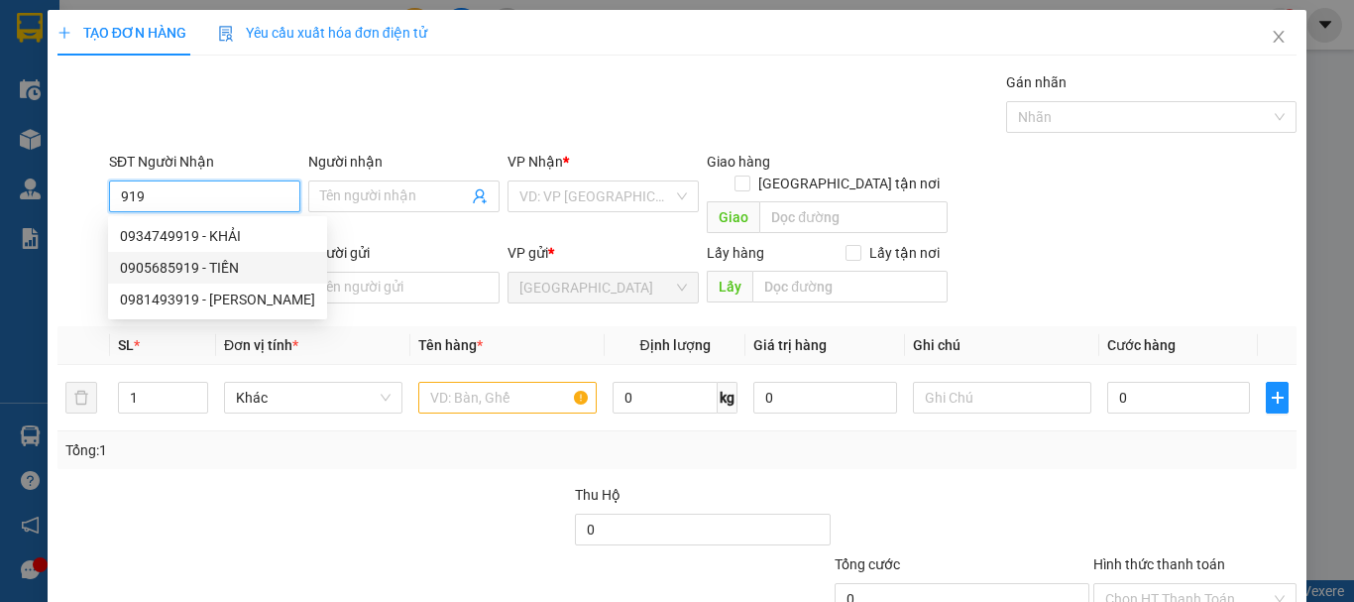
click at [218, 268] on div "0905685919 - TIẾN" at bounding box center [217, 268] width 195 height 22
type input "0905685919"
type input "TIẾN"
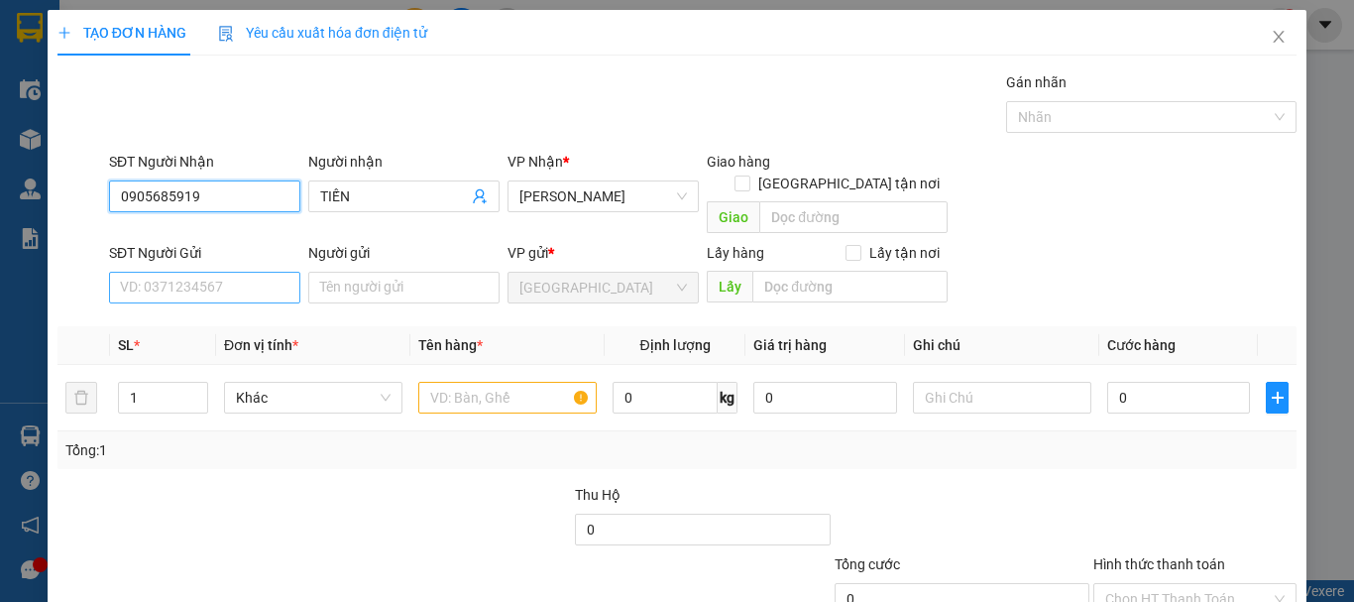
type input "0905685919"
click at [242, 272] on input "SĐT Người Gửi" at bounding box center [204, 288] width 191 height 32
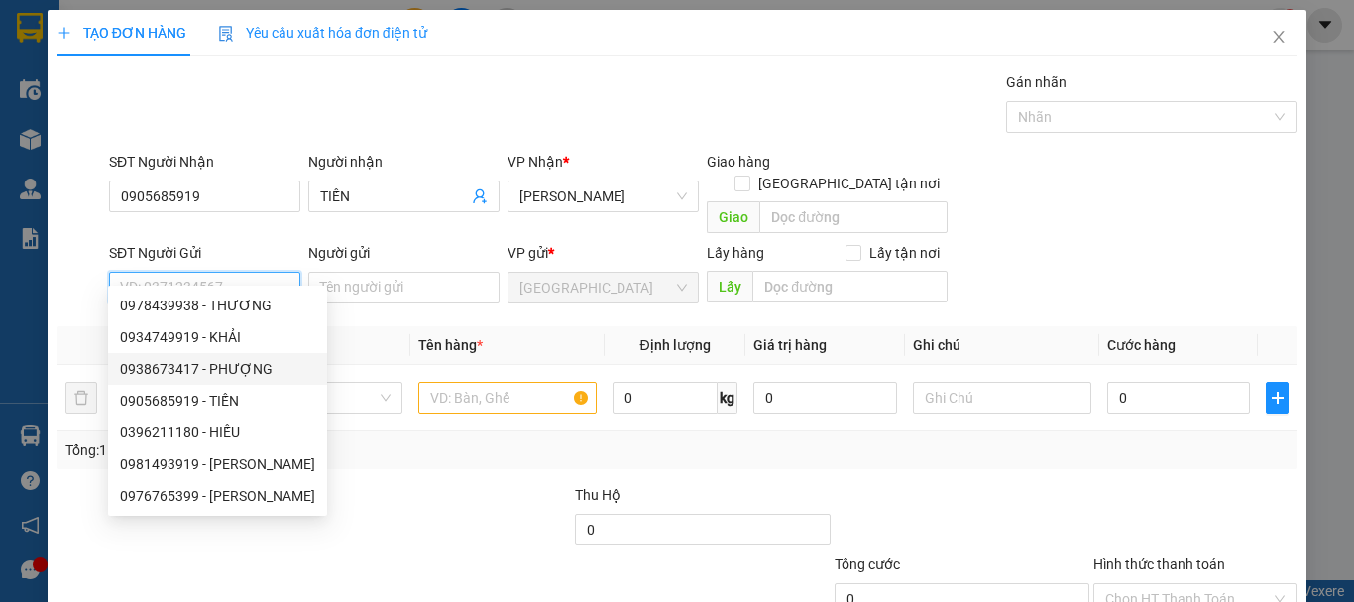
click at [255, 365] on div "0938673417 - PHƯỢNG" at bounding box center [217, 369] width 195 height 22
type input "0938673417"
type input "PHƯỢNG"
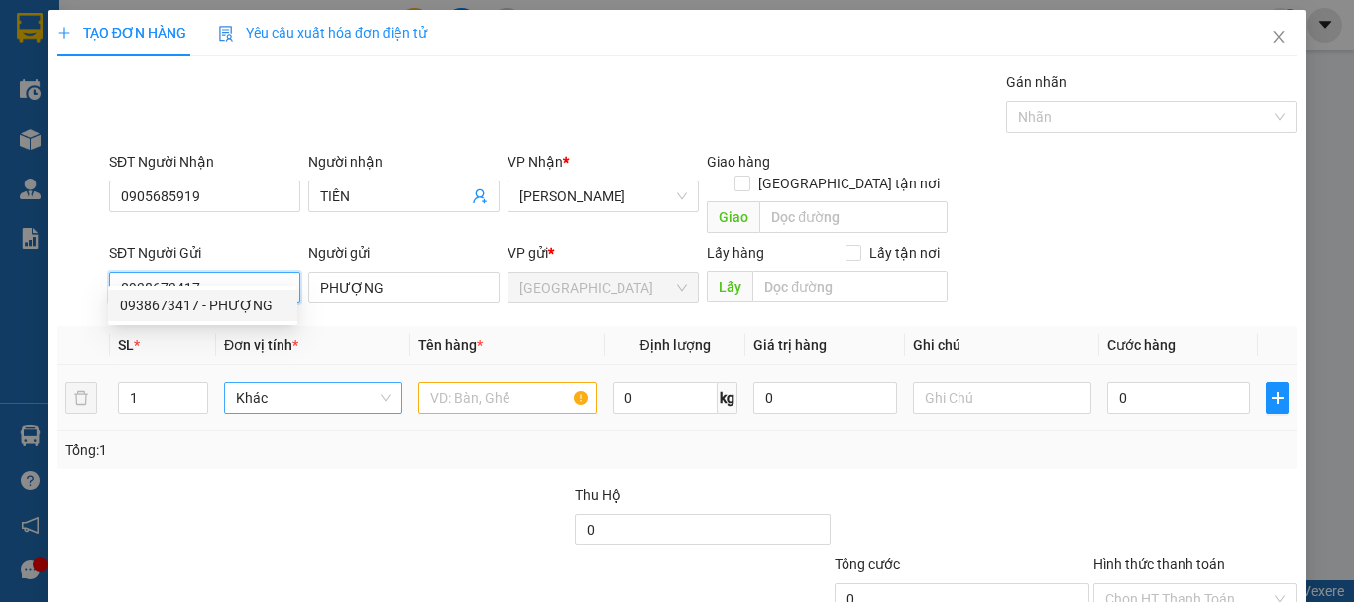
click at [318, 383] on span "Khác" at bounding box center [313, 398] width 155 height 30
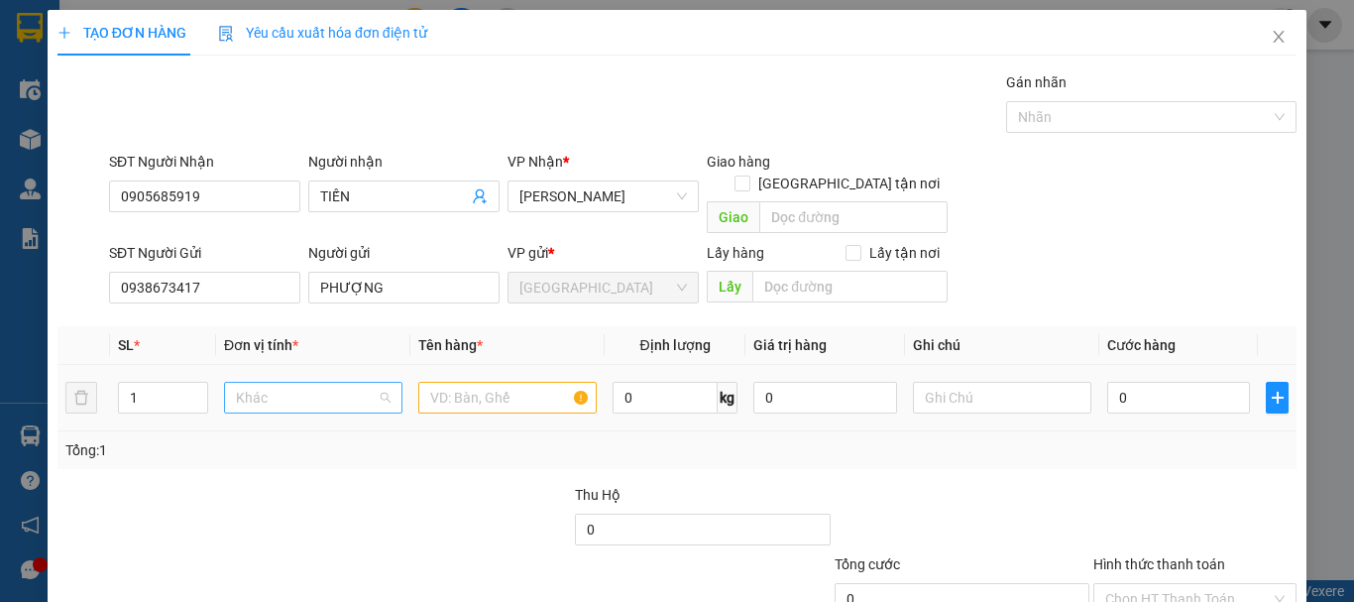
scroll to position [190, 0]
type input "K"
drag, startPoint x: 306, startPoint y: 411, endPoint x: 386, endPoint y: 408, distance: 79.4
click at [305, 411] on div "Kiện" at bounding box center [310, 416] width 153 height 22
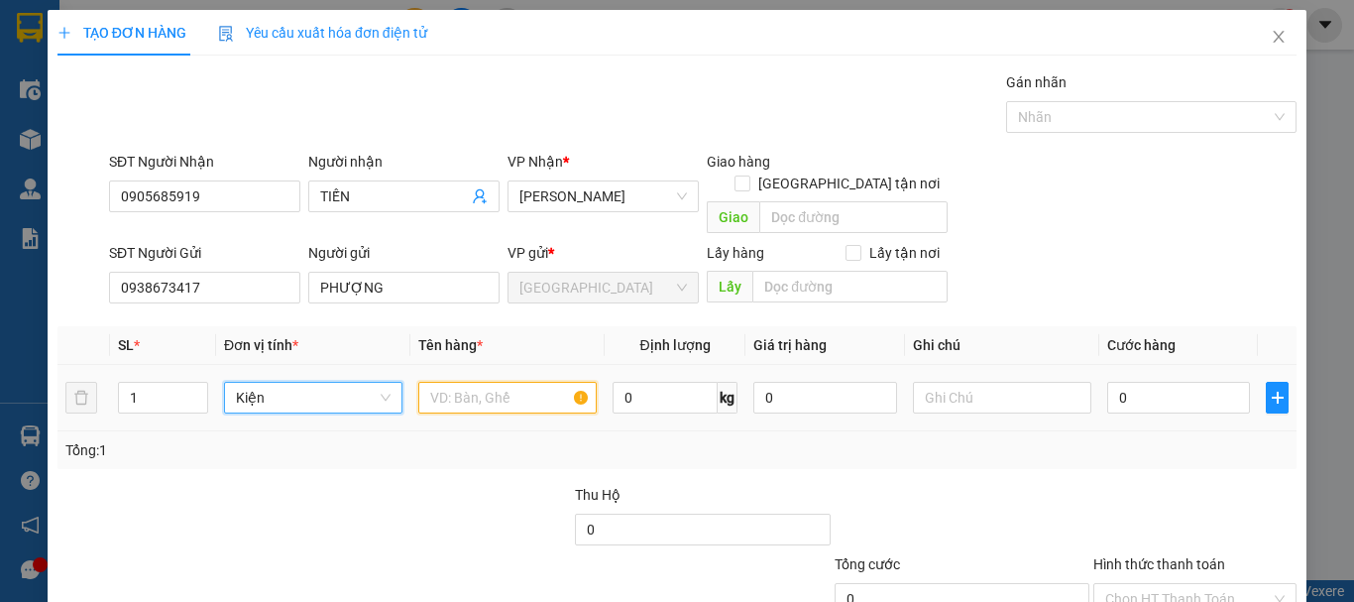
click at [496, 382] on input "text" at bounding box center [507, 398] width 178 height 32
type input "4H DÂU"
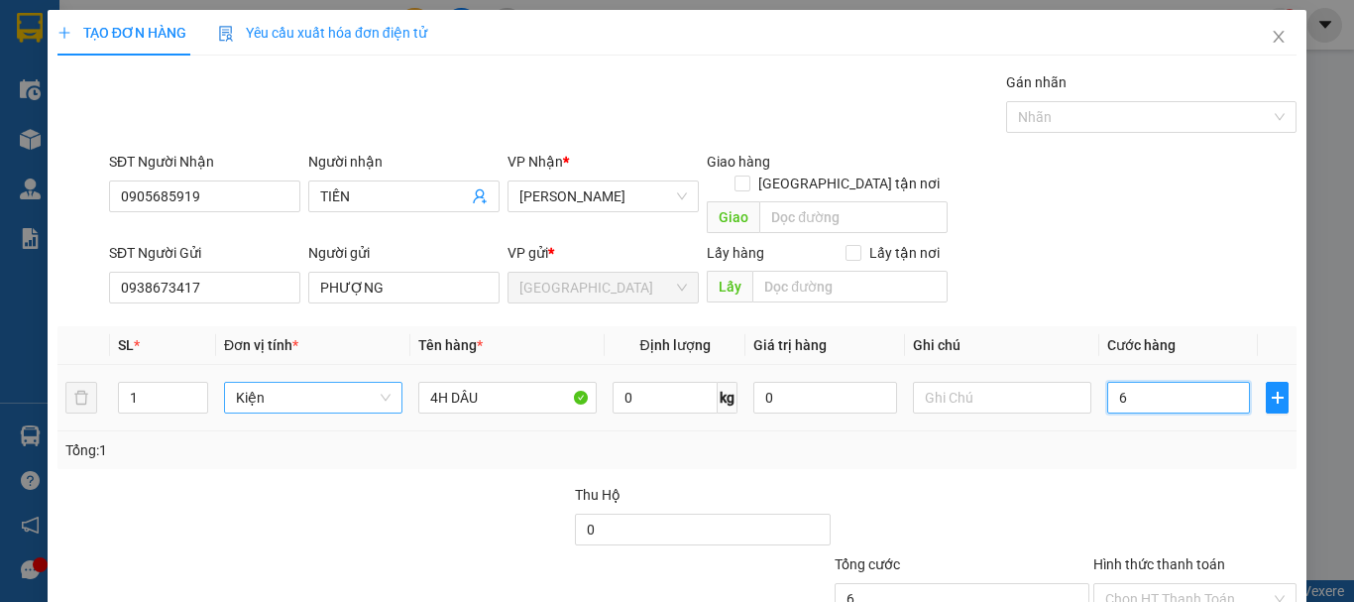
type input "6"
type input "60"
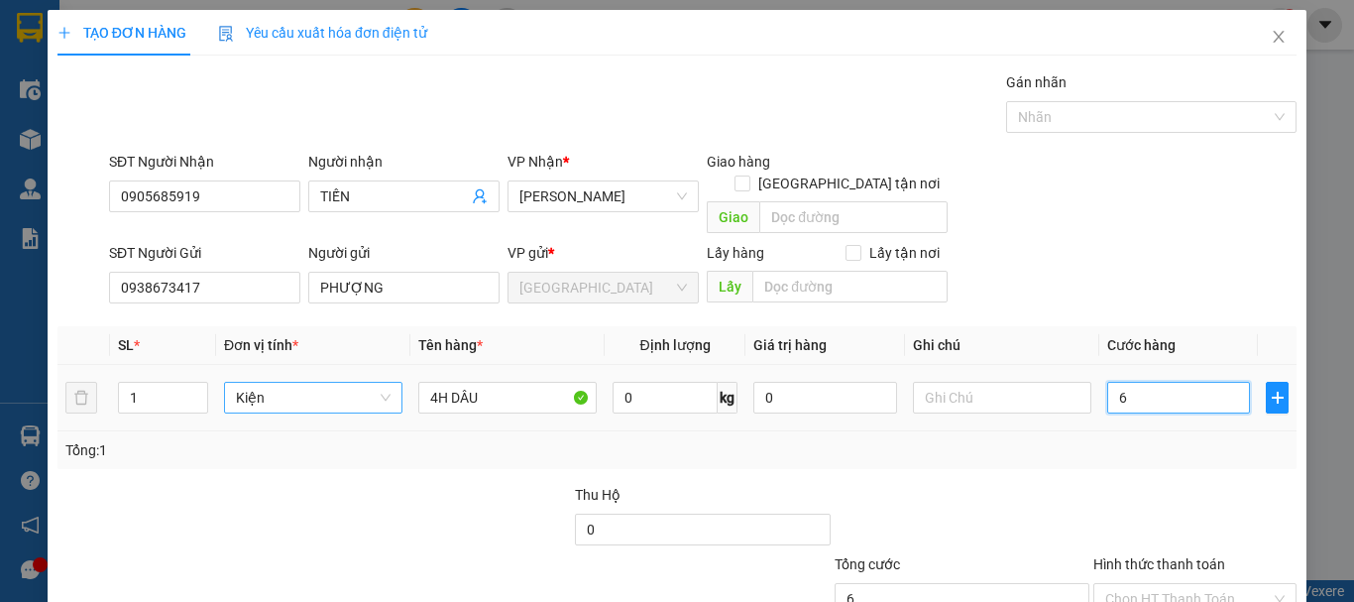
type input "60"
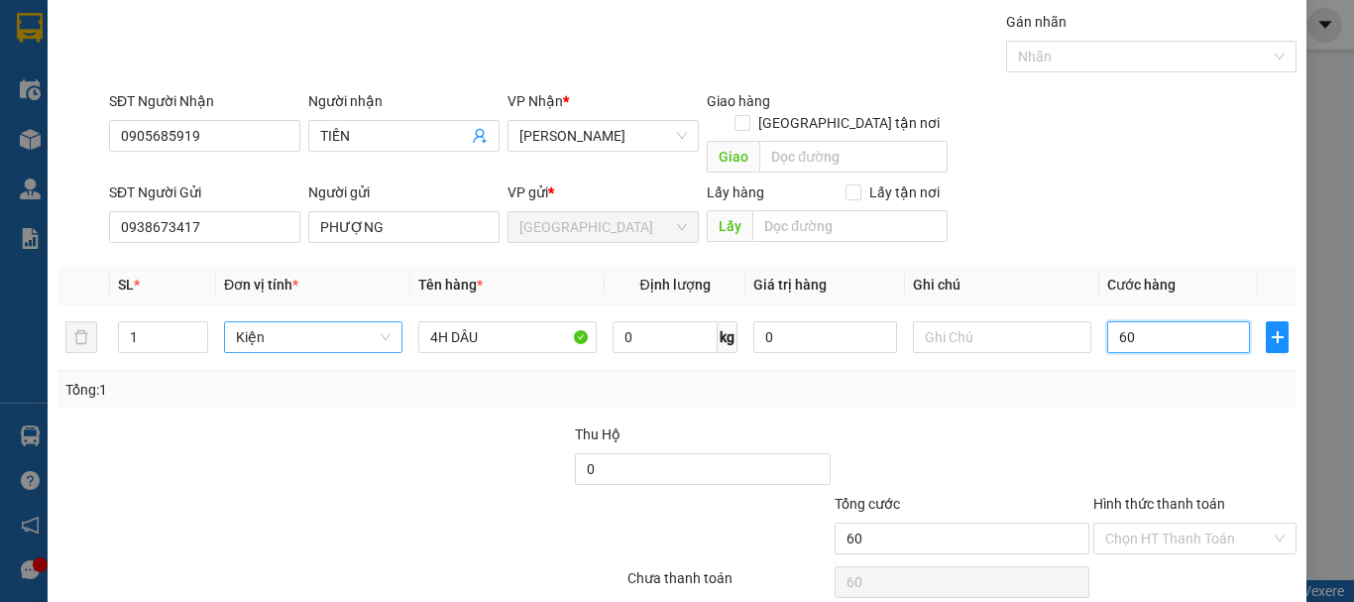
scroll to position [124, 0]
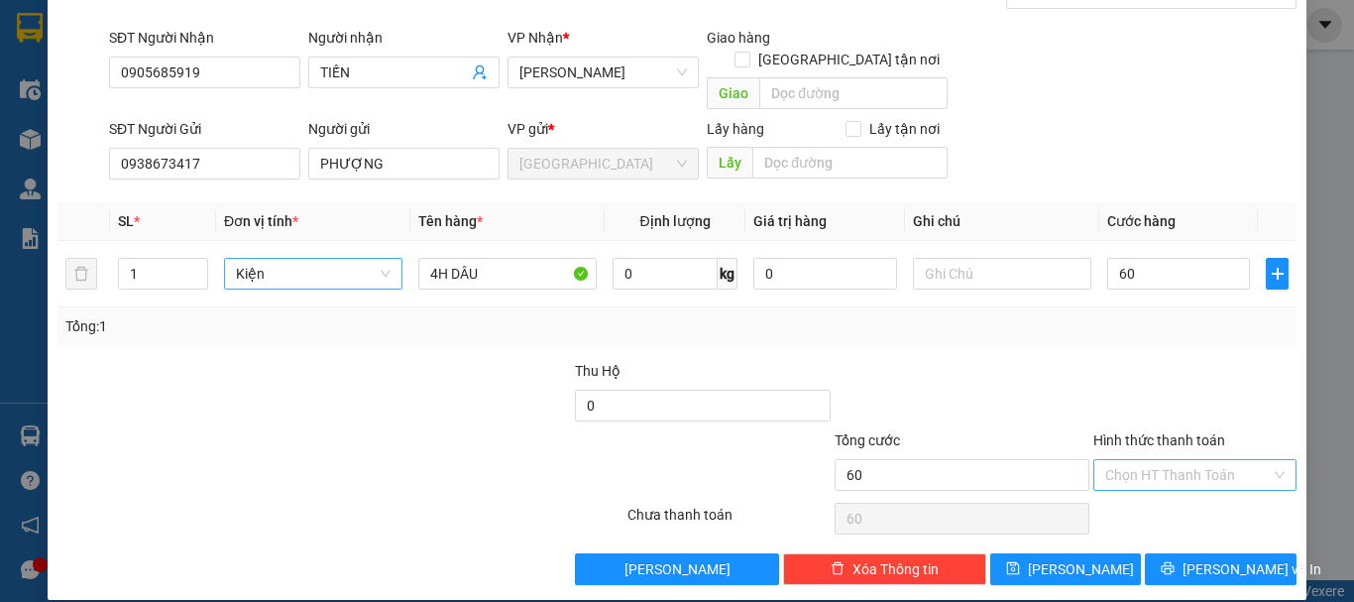
type input "60.000"
click at [1189, 460] on input "Hình thức thanh toán" at bounding box center [1189, 475] width 166 height 30
drag, startPoint x: 1173, startPoint y: 488, endPoint x: 1173, endPoint y: 501, distance: 12.9
click at [1173, 491] on div "Tại văn phòng" at bounding box center [1183, 493] width 177 height 22
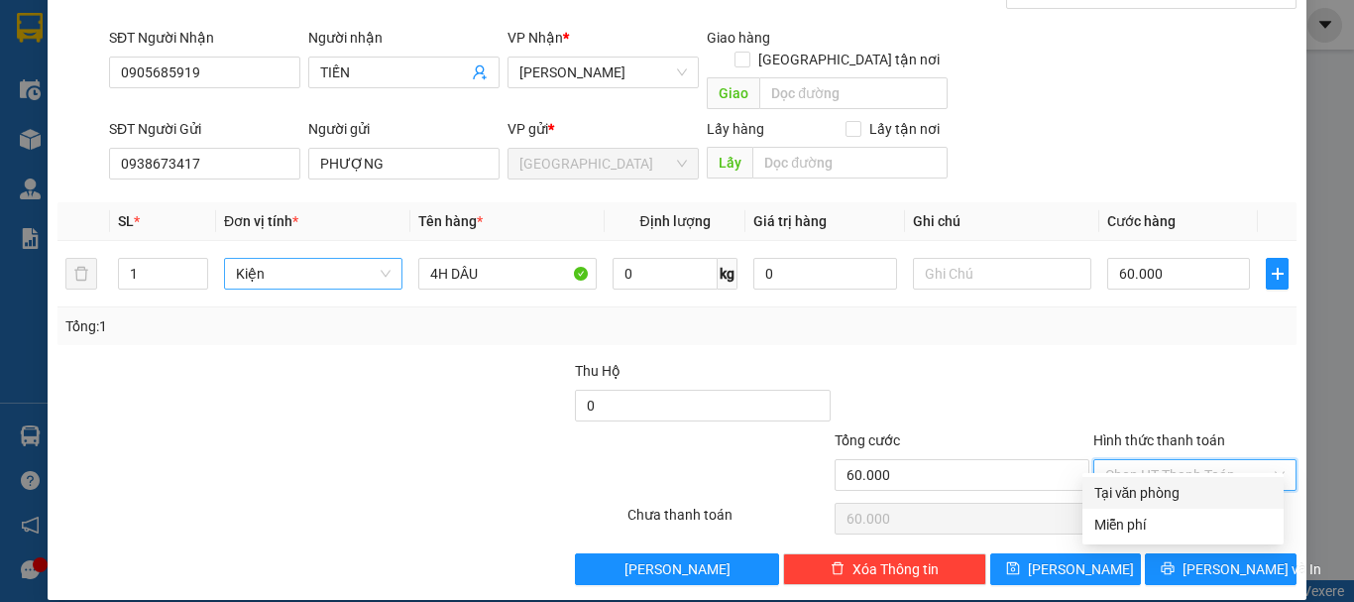
type input "0"
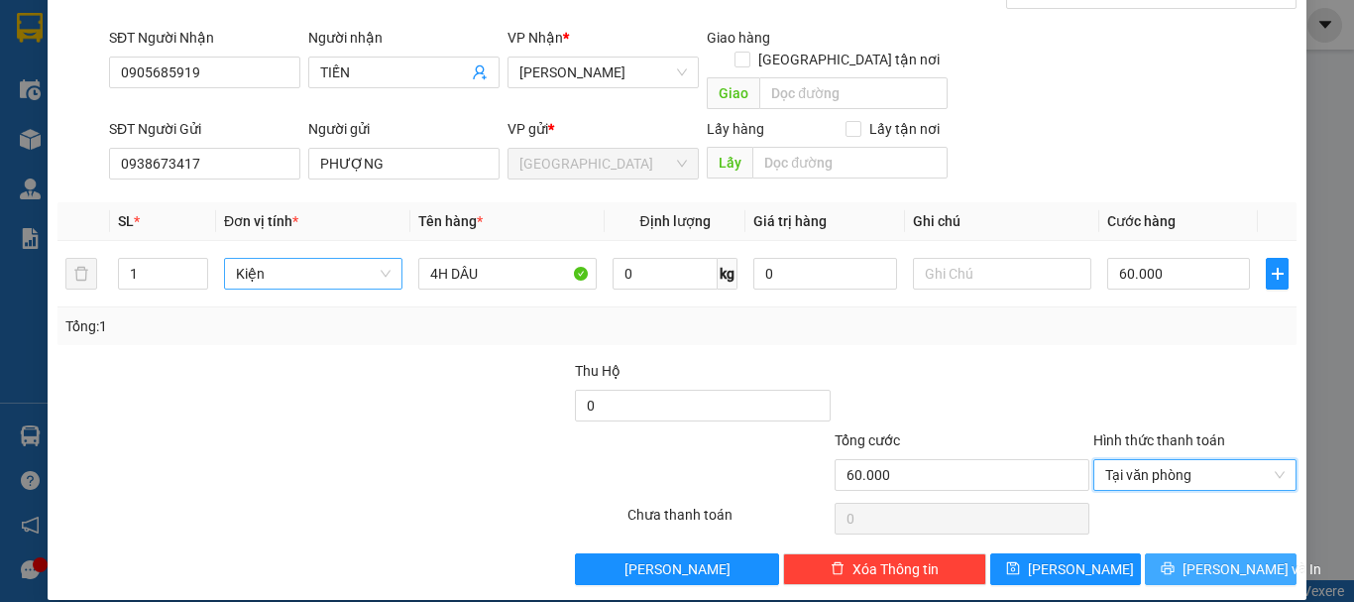
click at [1175, 561] on icon "printer" at bounding box center [1168, 568] width 14 height 14
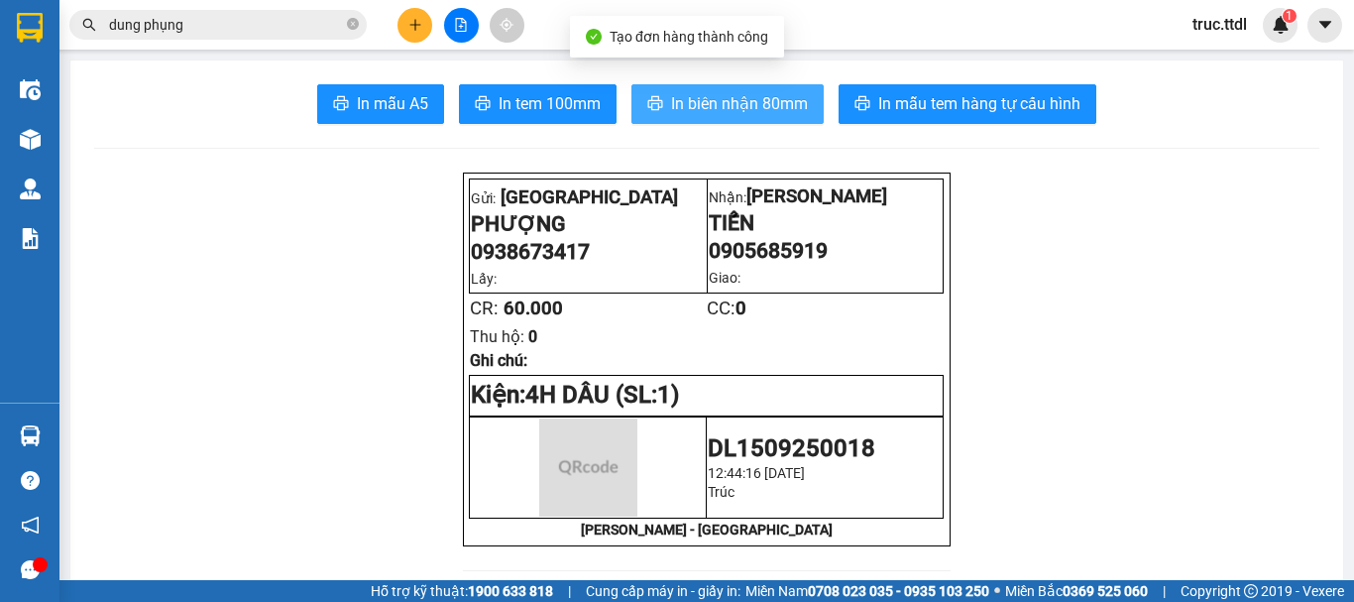
click at [712, 107] on span "In biên nhận 80mm" at bounding box center [739, 103] width 137 height 25
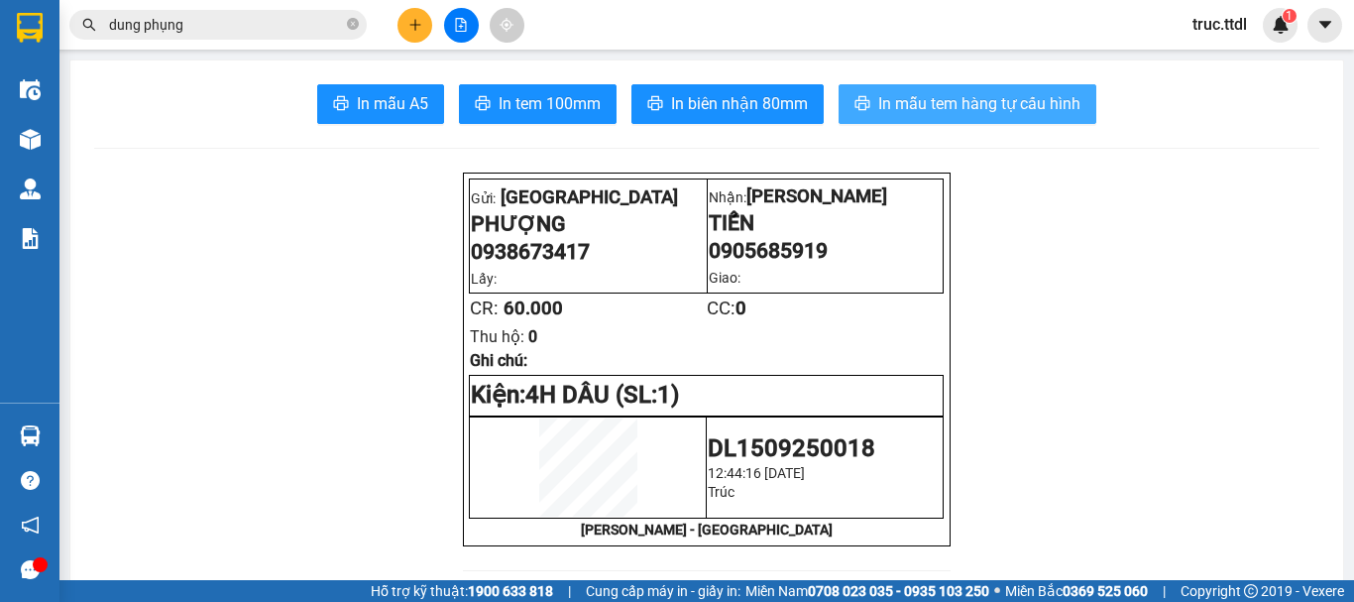
click at [980, 107] on span "In mẫu tem hàng tự cấu hình" at bounding box center [980, 103] width 202 height 25
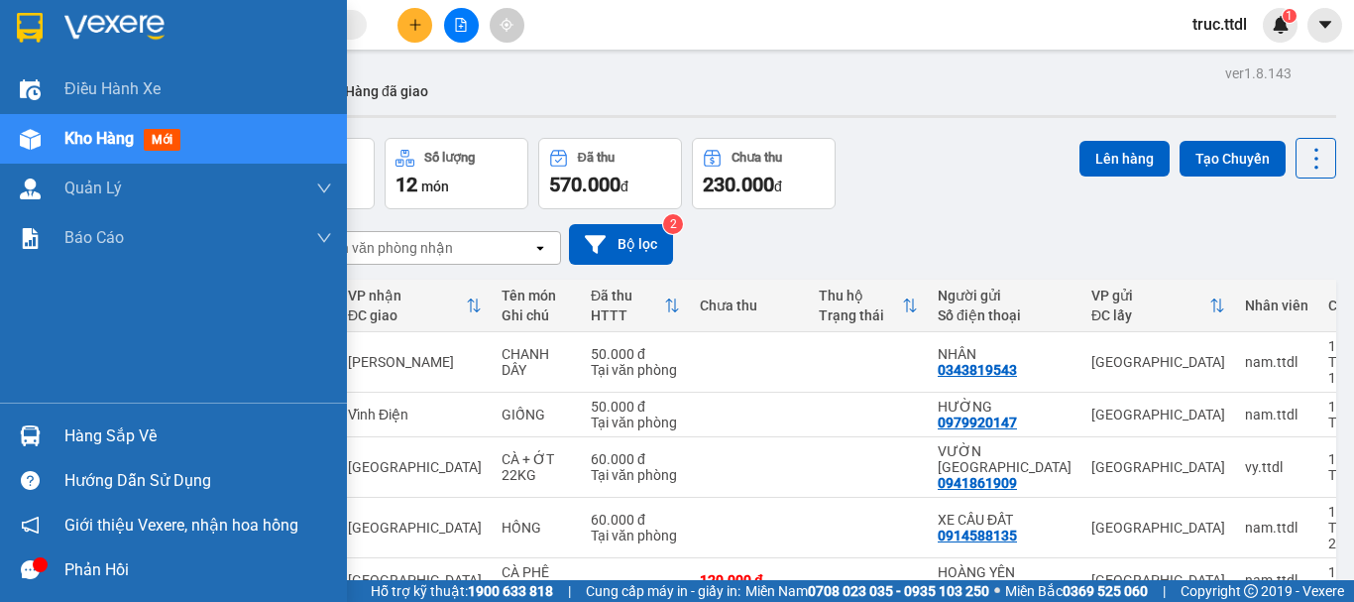
click at [31, 19] on img at bounding box center [30, 28] width 26 height 30
click at [46, 25] on div at bounding box center [30, 27] width 35 height 35
